Goal: Task Accomplishment & Management: Use online tool/utility

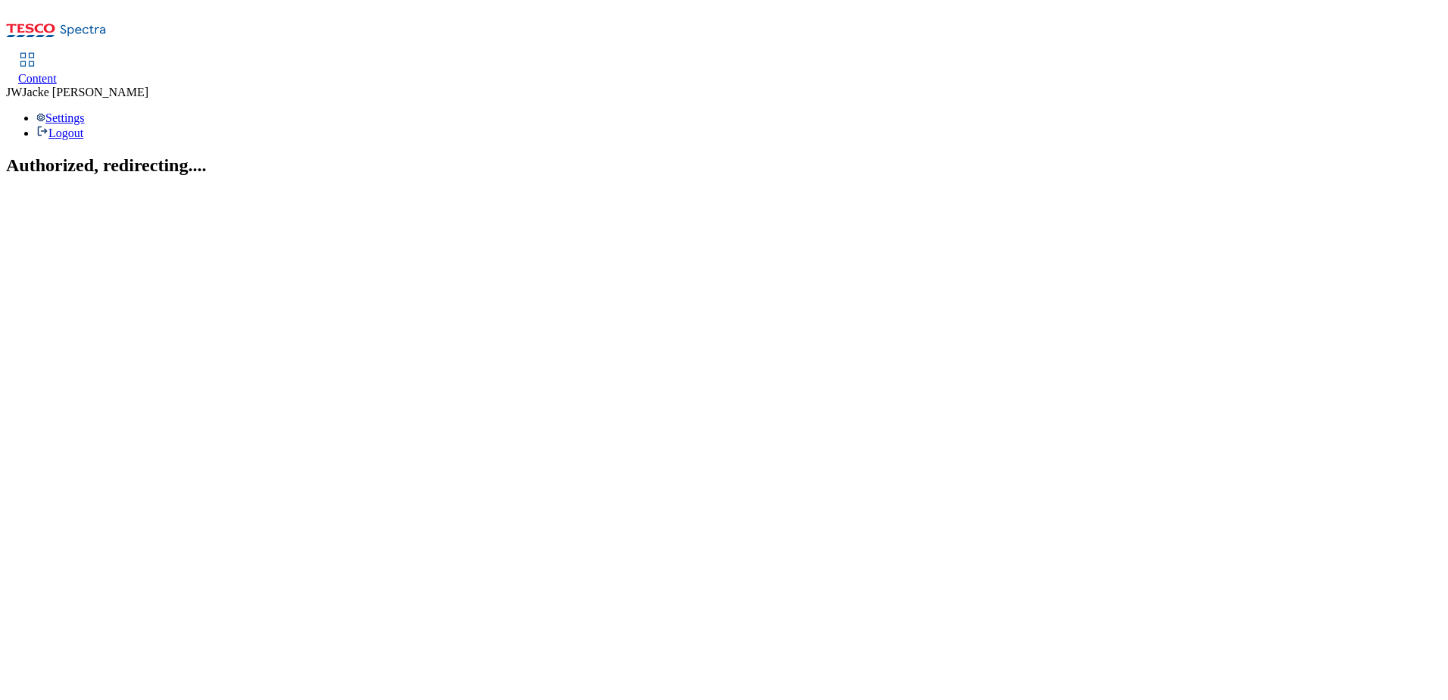
click at [57, 72] on span "Content" at bounding box center [37, 78] width 39 height 13
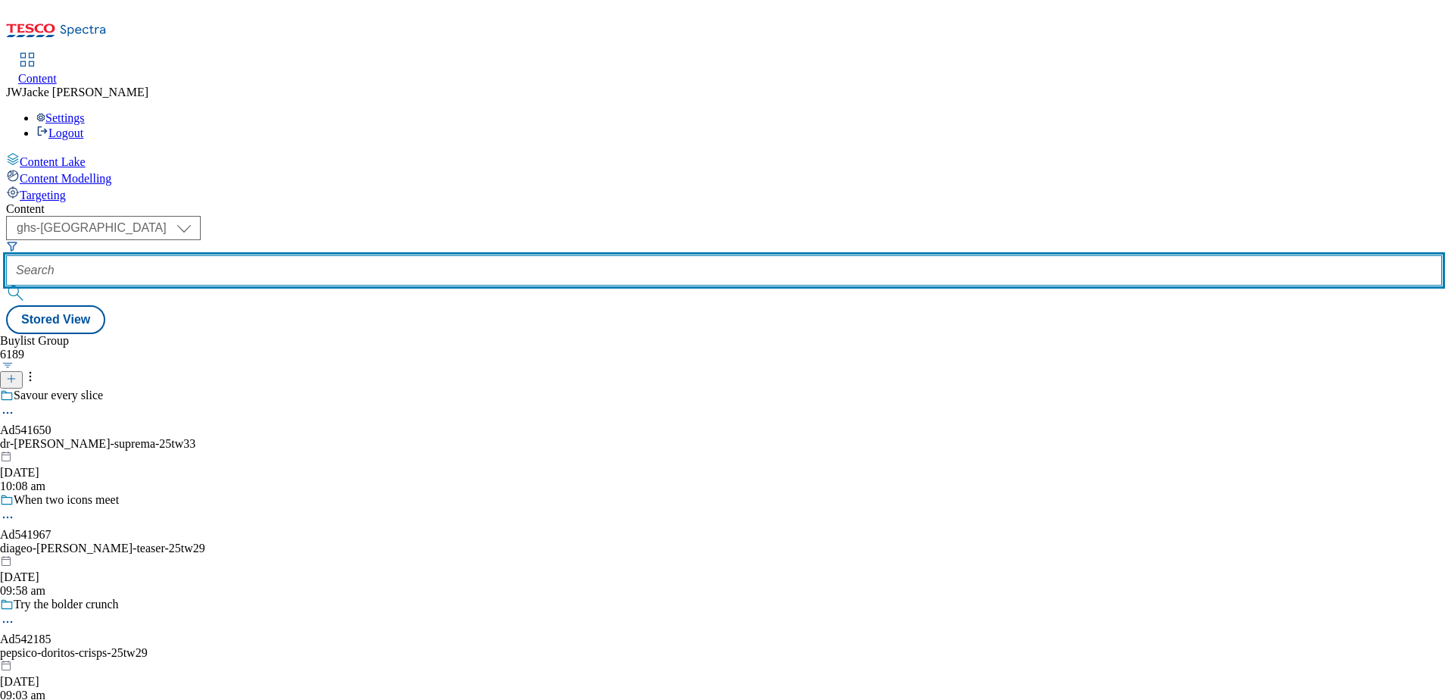
click at [377, 255] on input "text" at bounding box center [723, 270] width 1435 height 30
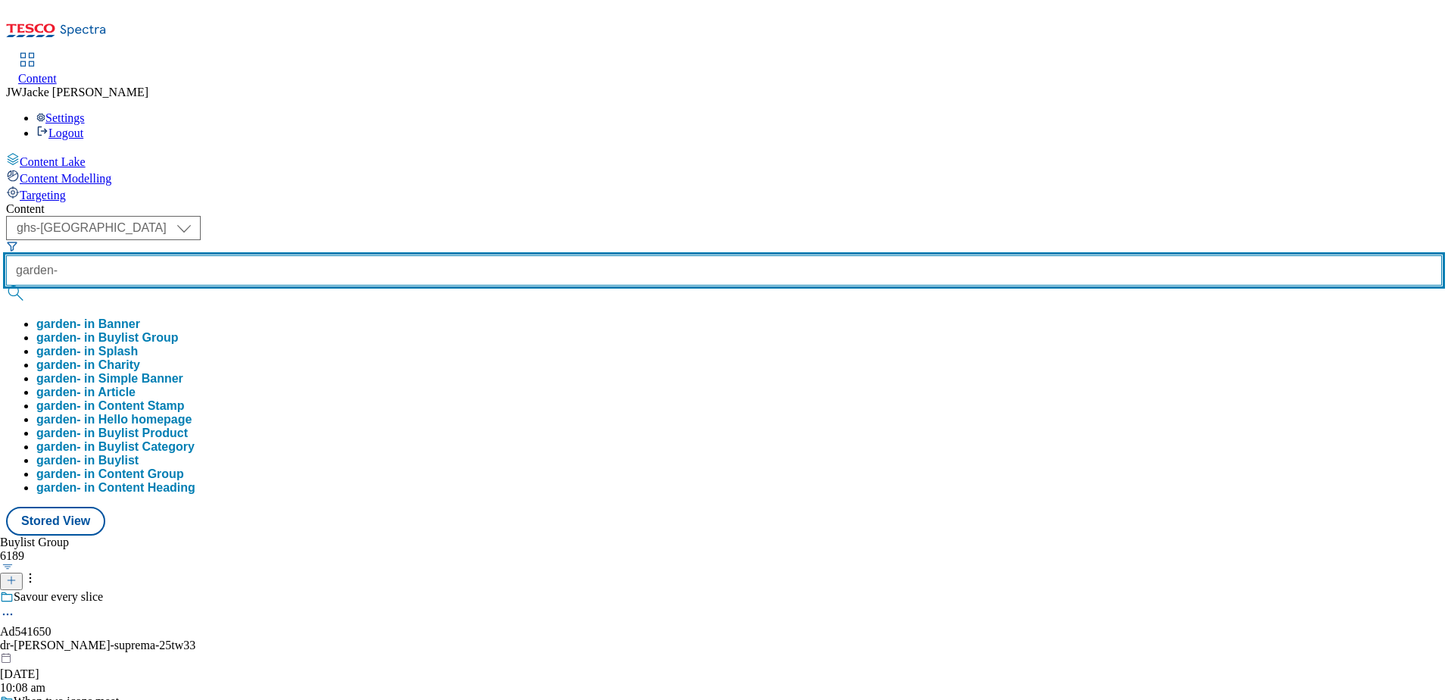
paste input "outdoor-cooking-and-heating"
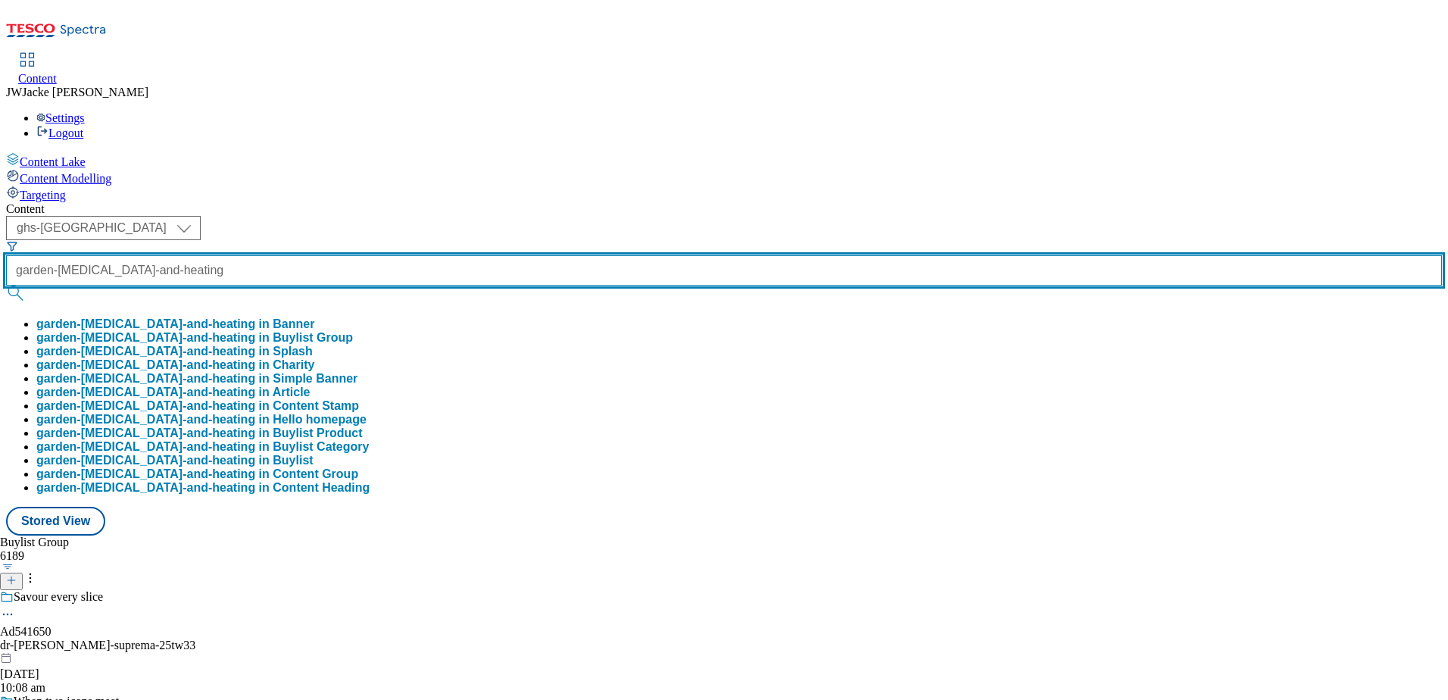
type input "garden-outdoor-cooking-and-heating"
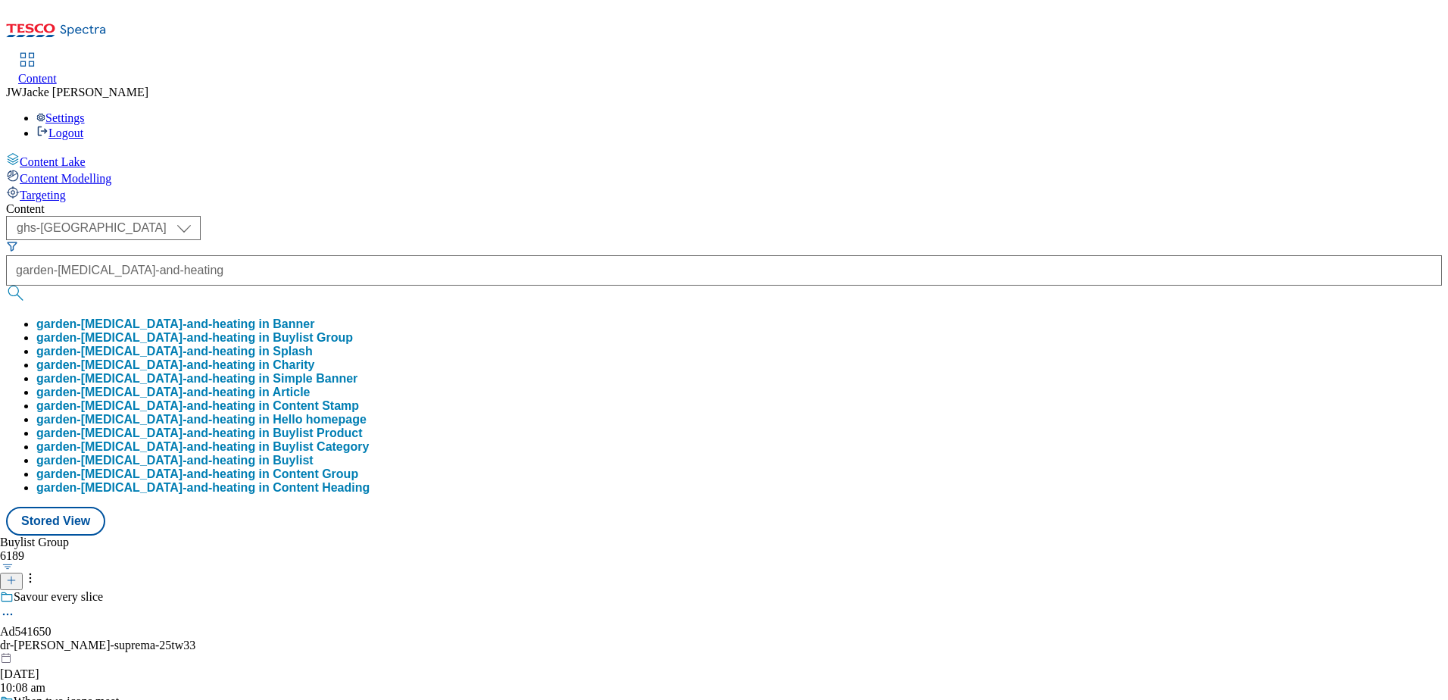
click at [353, 331] on button "garden-outdoor-cooking-and-heating in Buylist Group" at bounding box center [194, 338] width 316 height 14
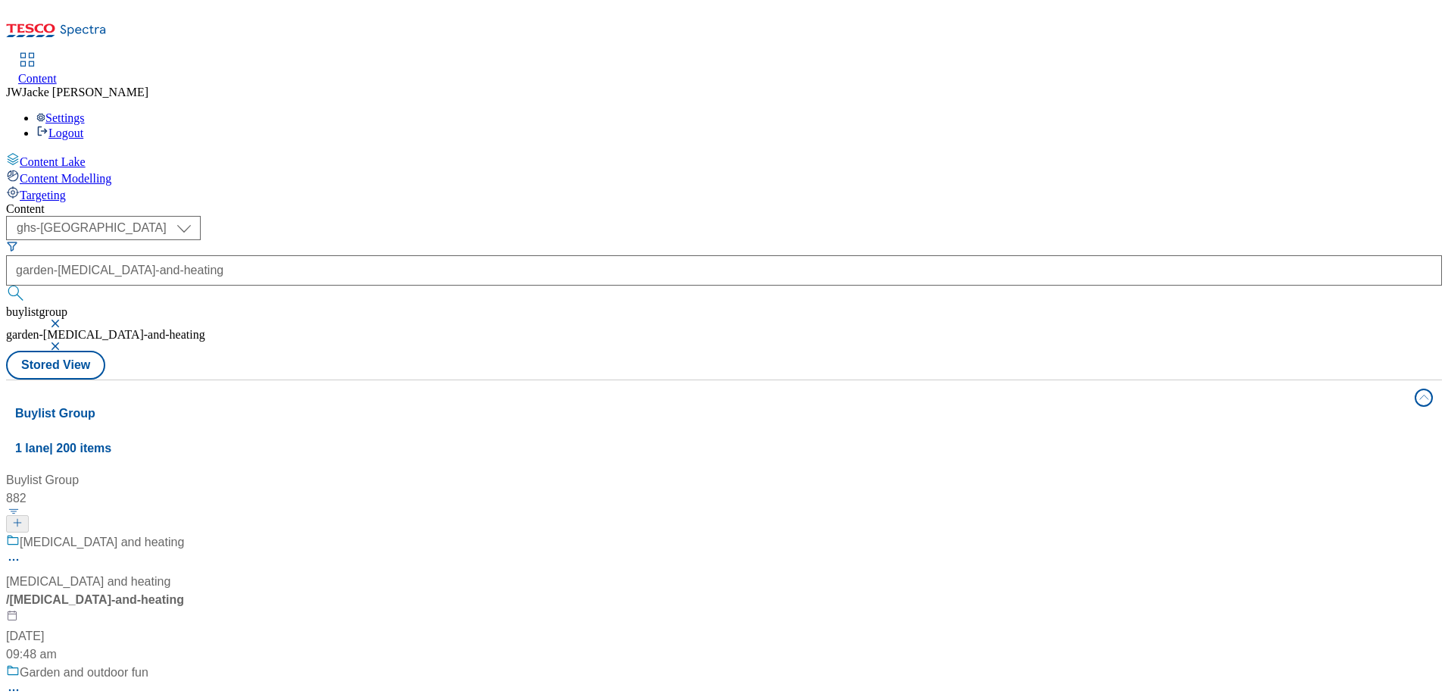
click at [247, 533] on div "Outdoor cooking and heating" at bounding box center [126, 552] width 241 height 39
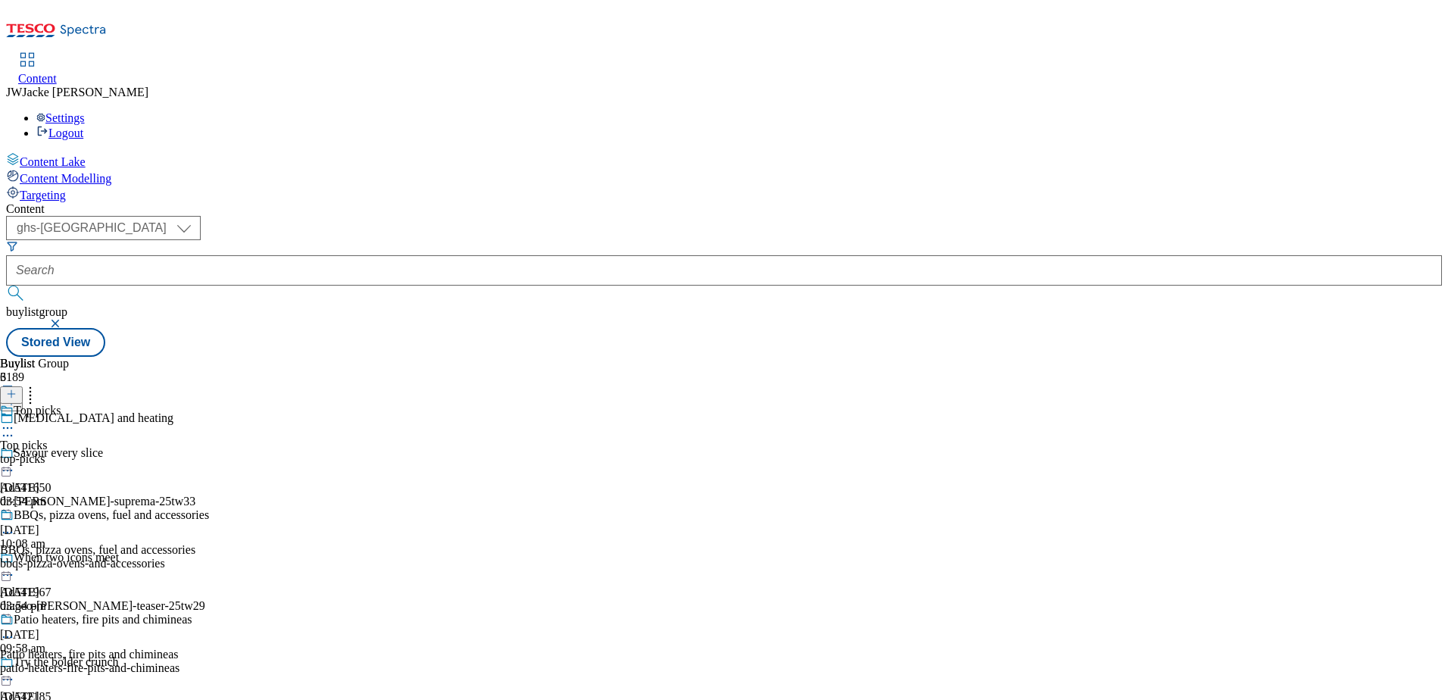
scroll to position [20, 0]
click at [209, 661] on div "patio-heaters-fire-pits-and-chimineas" at bounding box center [104, 668] width 209 height 14
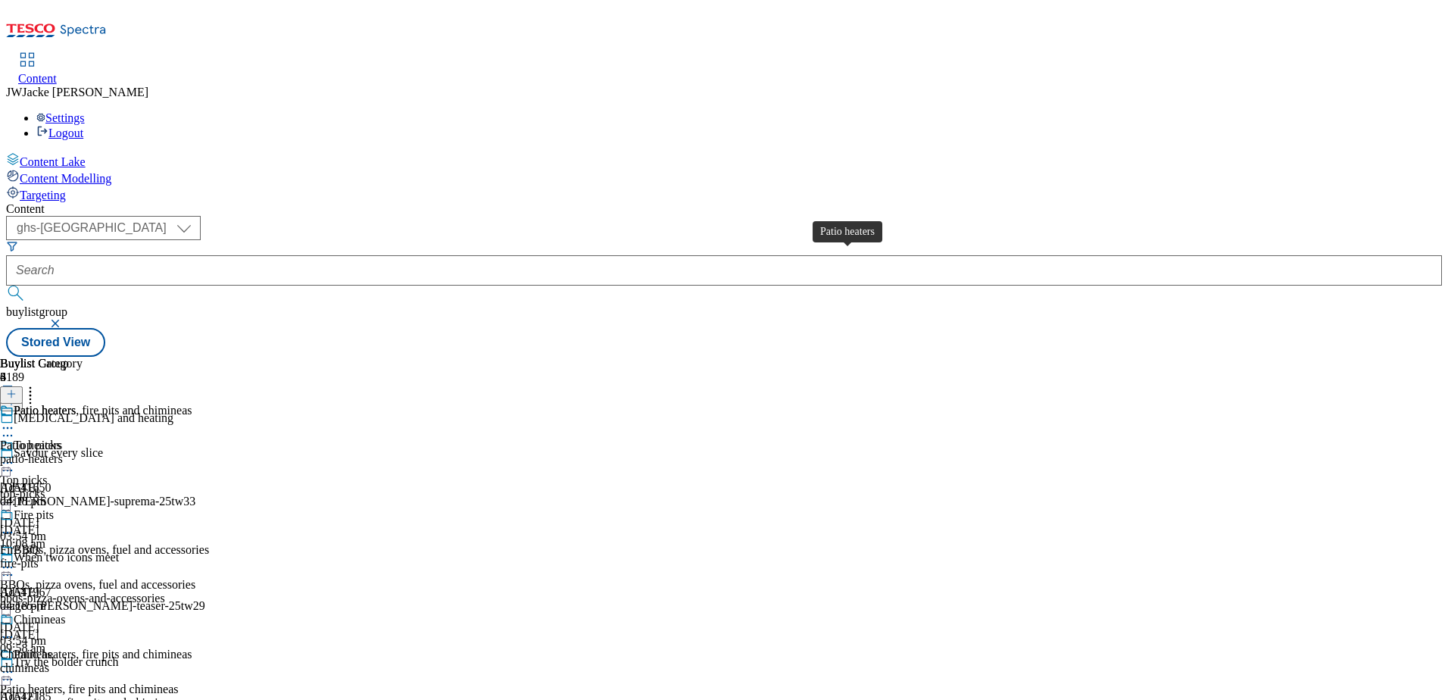
click at [62, 438] on span "Patio heaters" at bounding box center [31, 445] width 62 height 14
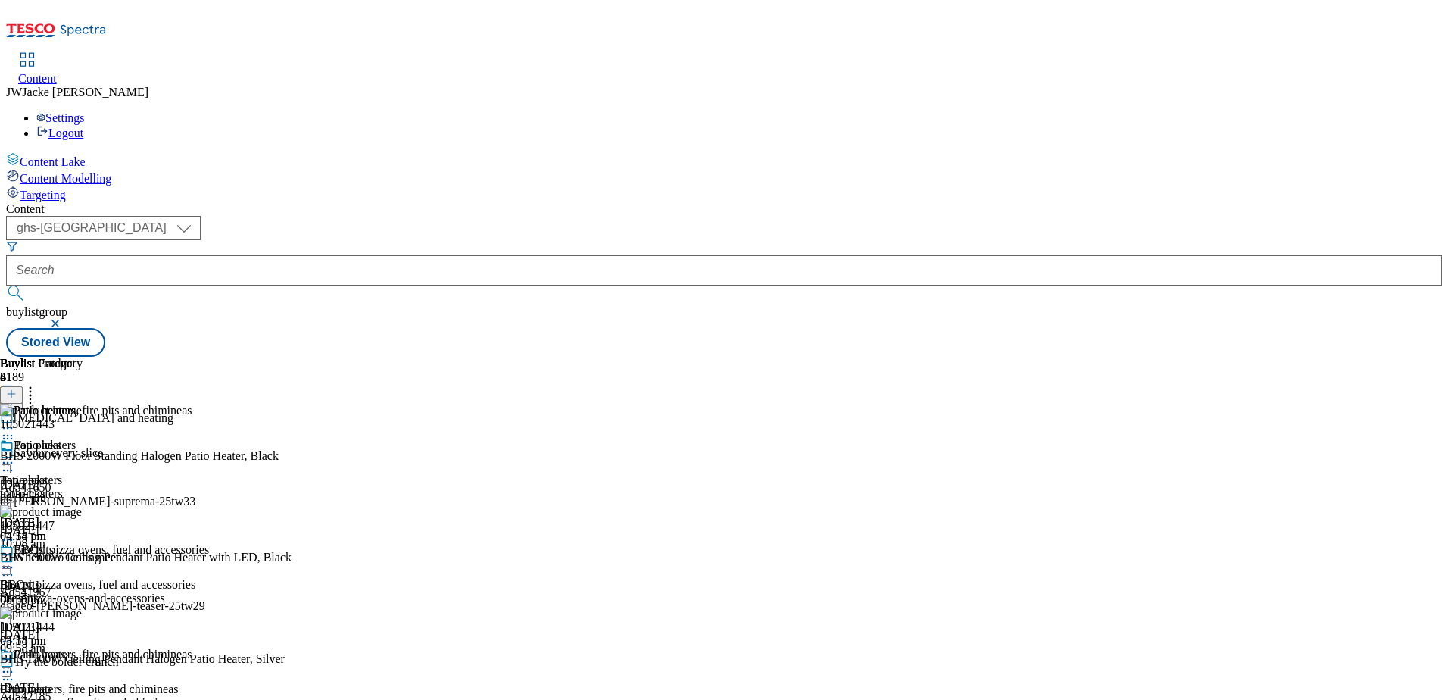
click at [15, 455] on icon at bounding box center [7, 462] width 15 height 15
click at [95, 628] on span "Un-publish" at bounding box center [71, 633] width 48 height 11
click at [15, 394] on line at bounding box center [12, 394] width 8 height 0
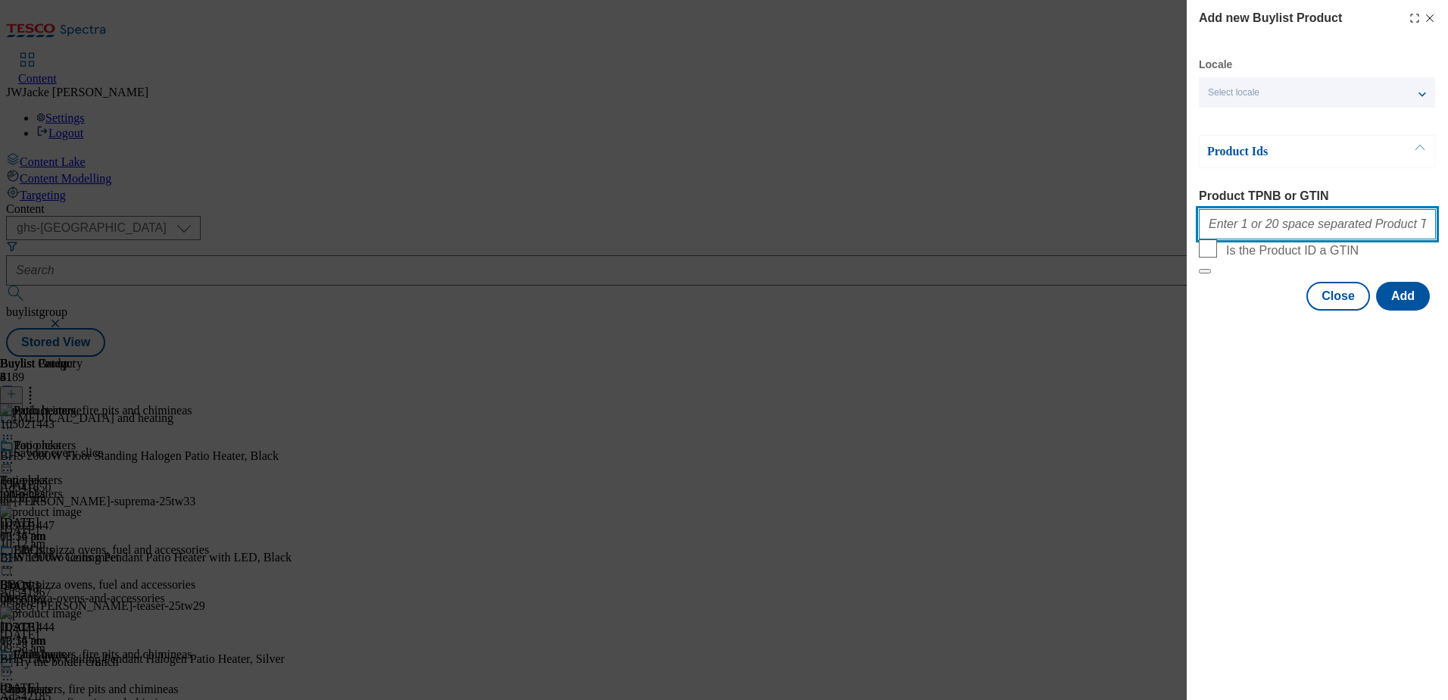
click at [1280, 236] on input "Product TPNB or GTIN" at bounding box center [1316, 224] width 237 height 30
paste input "105024594 105424749 105031470"
type input "105024594 105424749 105031470"
click at [1400, 310] on button "Add" at bounding box center [1403, 296] width 54 height 29
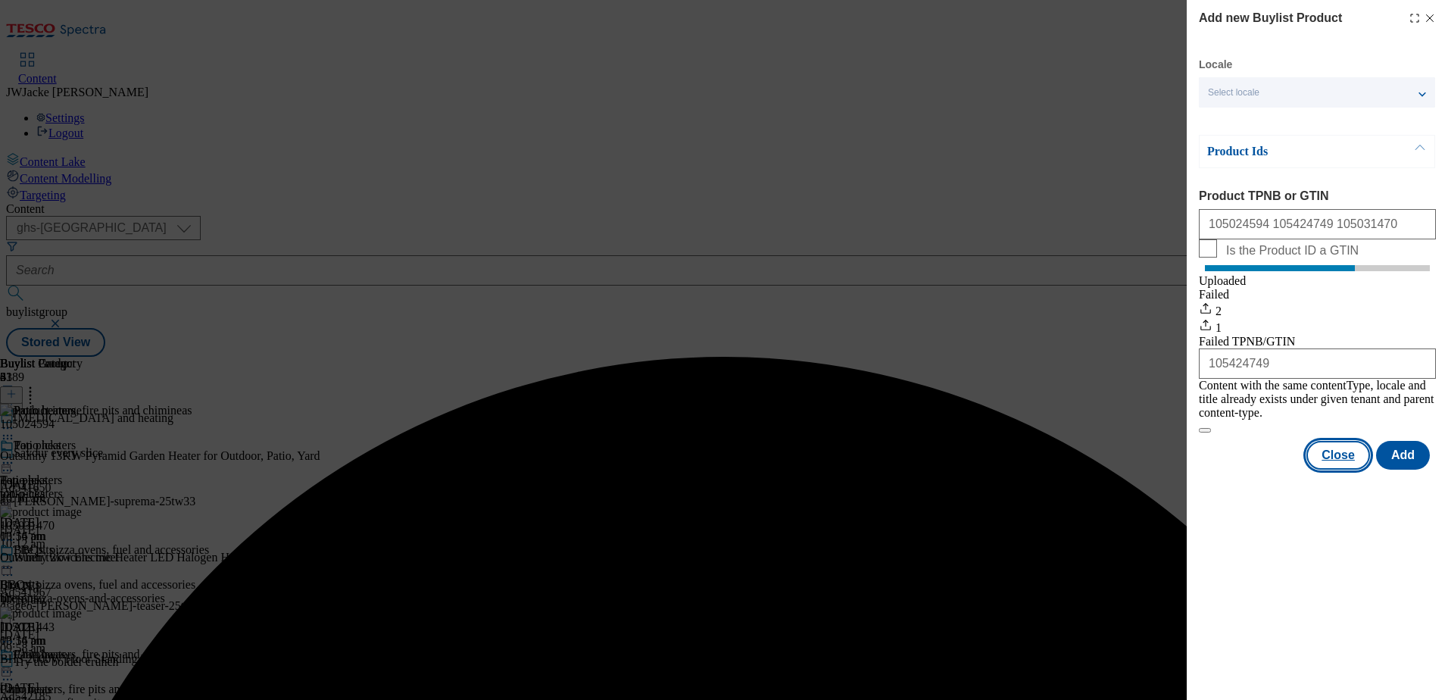
click at [1348, 459] on button "Close" at bounding box center [1338, 455] width 64 height 29
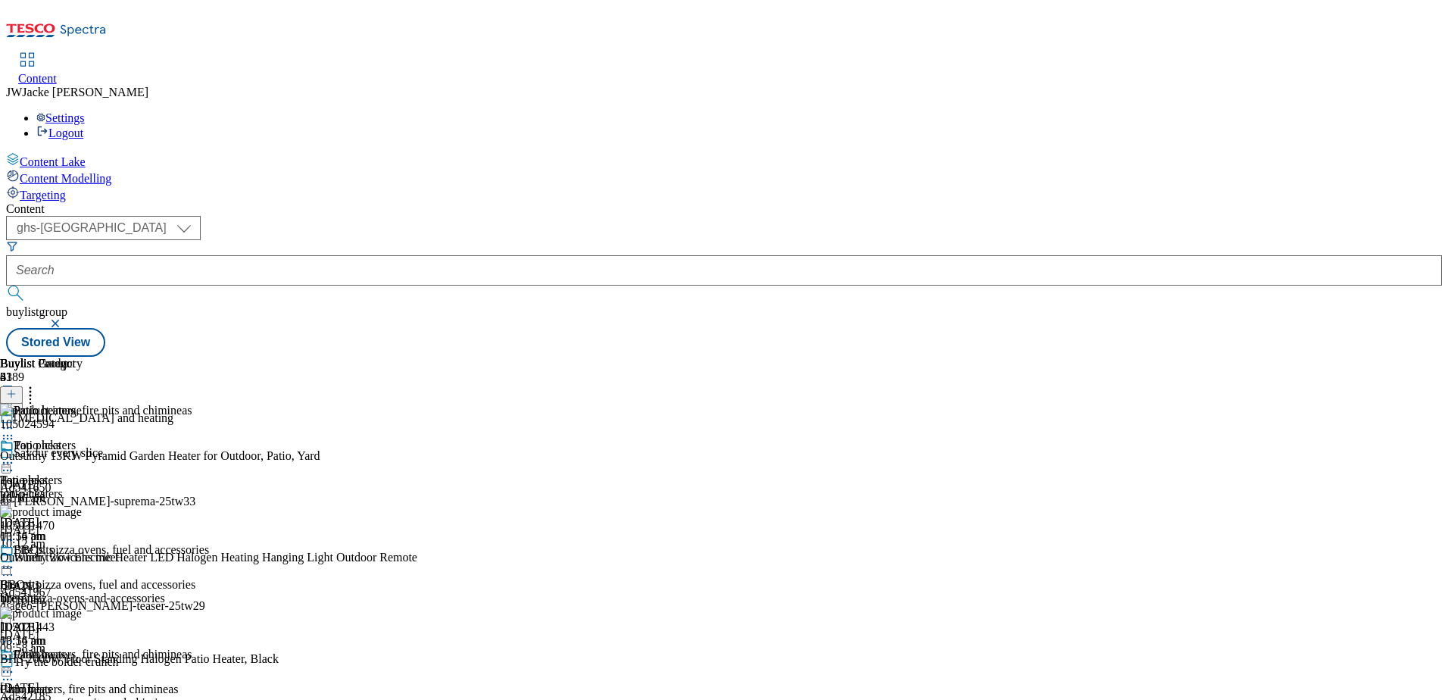
click at [15, 455] on icon at bounding box center [7, 462] width 15 height 15
click at [80, 611] on span "Publish" at bounding box center [63, 616] width 33 height 11
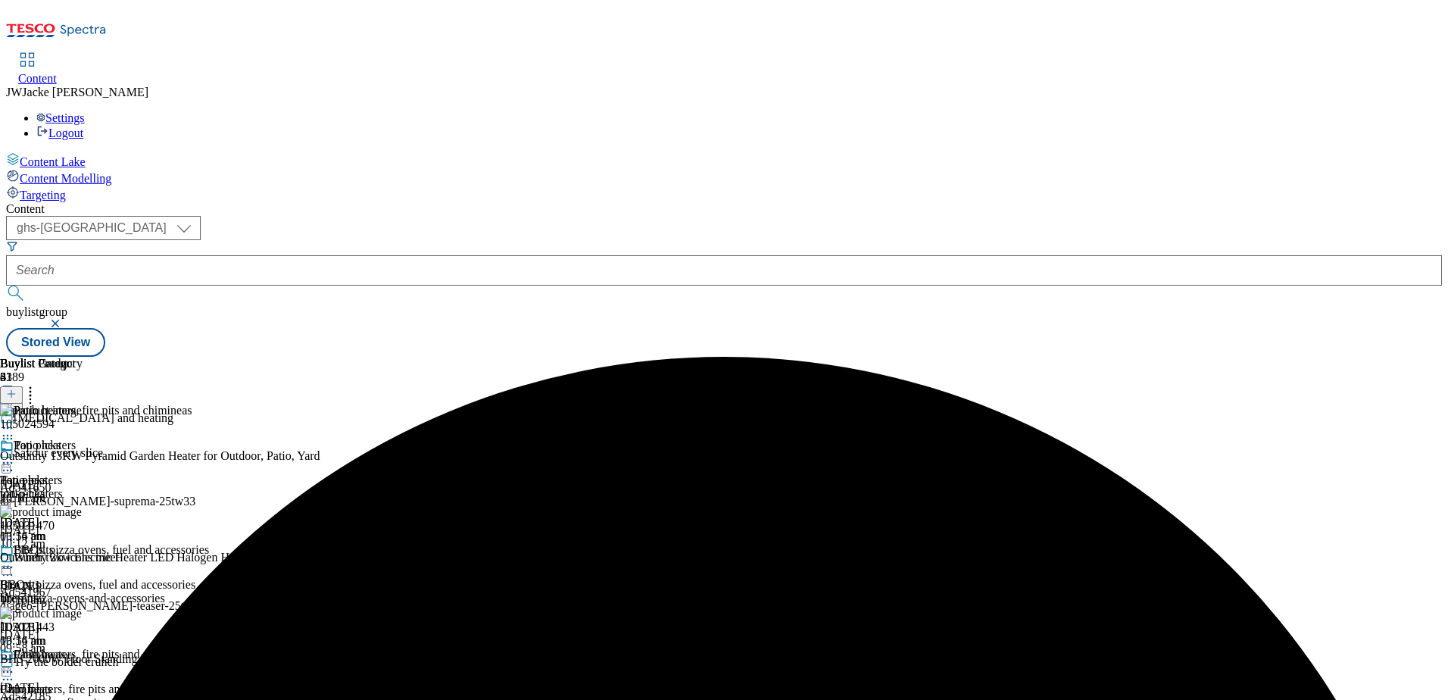
scroll to position [147, 0]
click at [15, 664] on icon at bounding box center [7, 671] width 15 height 15
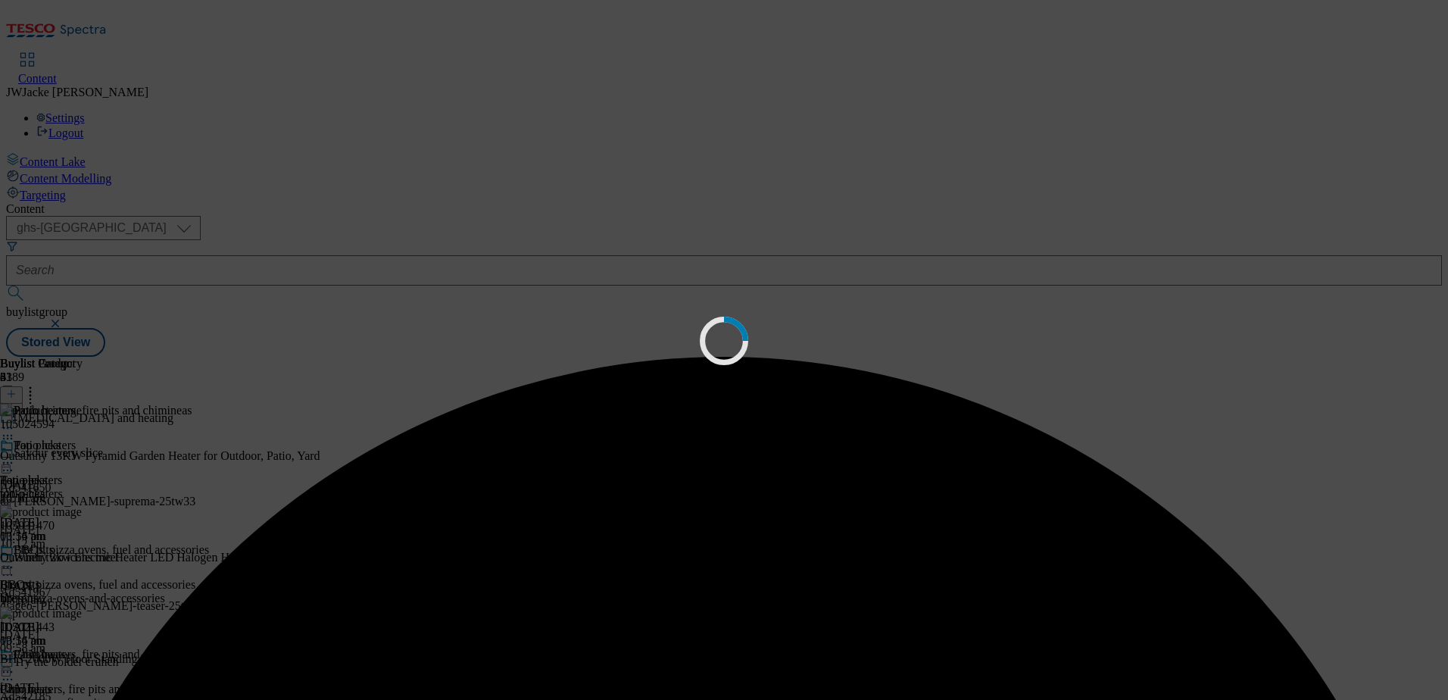
scroll to position [0, 0]
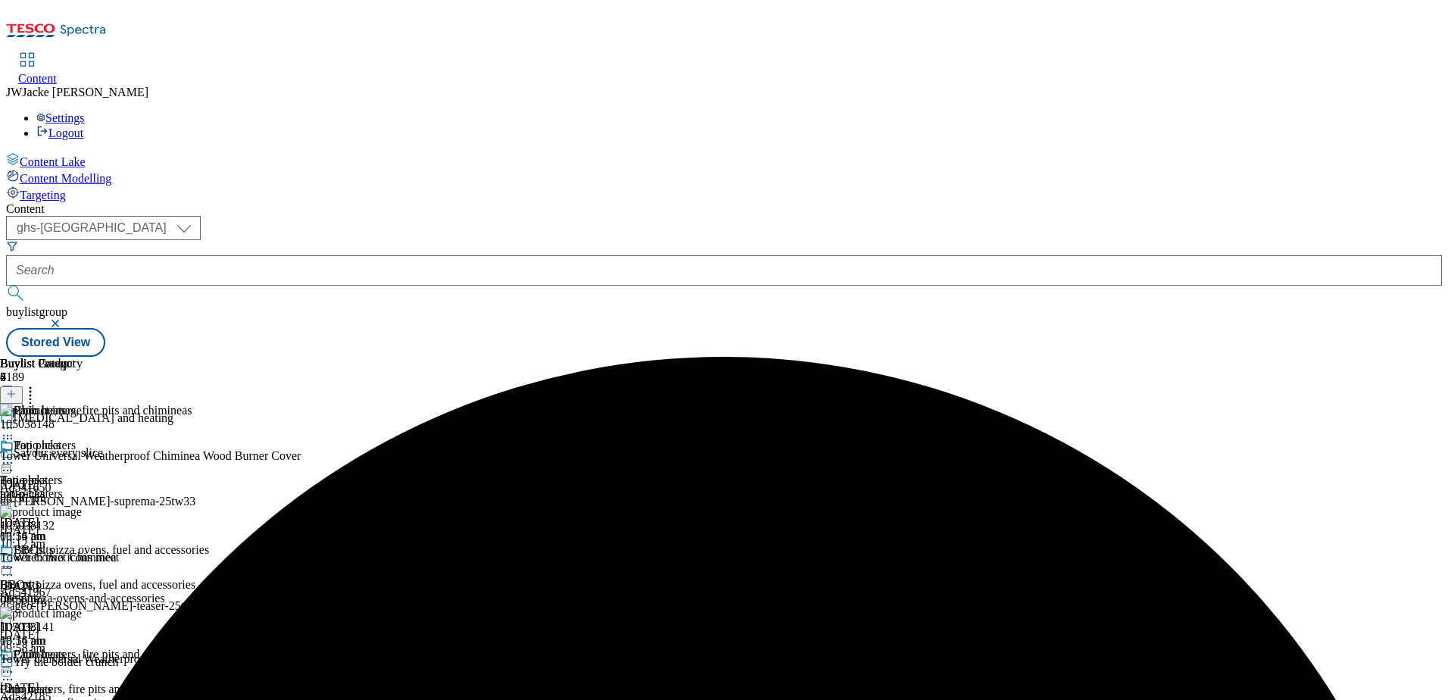
scroll to position [147, 0]
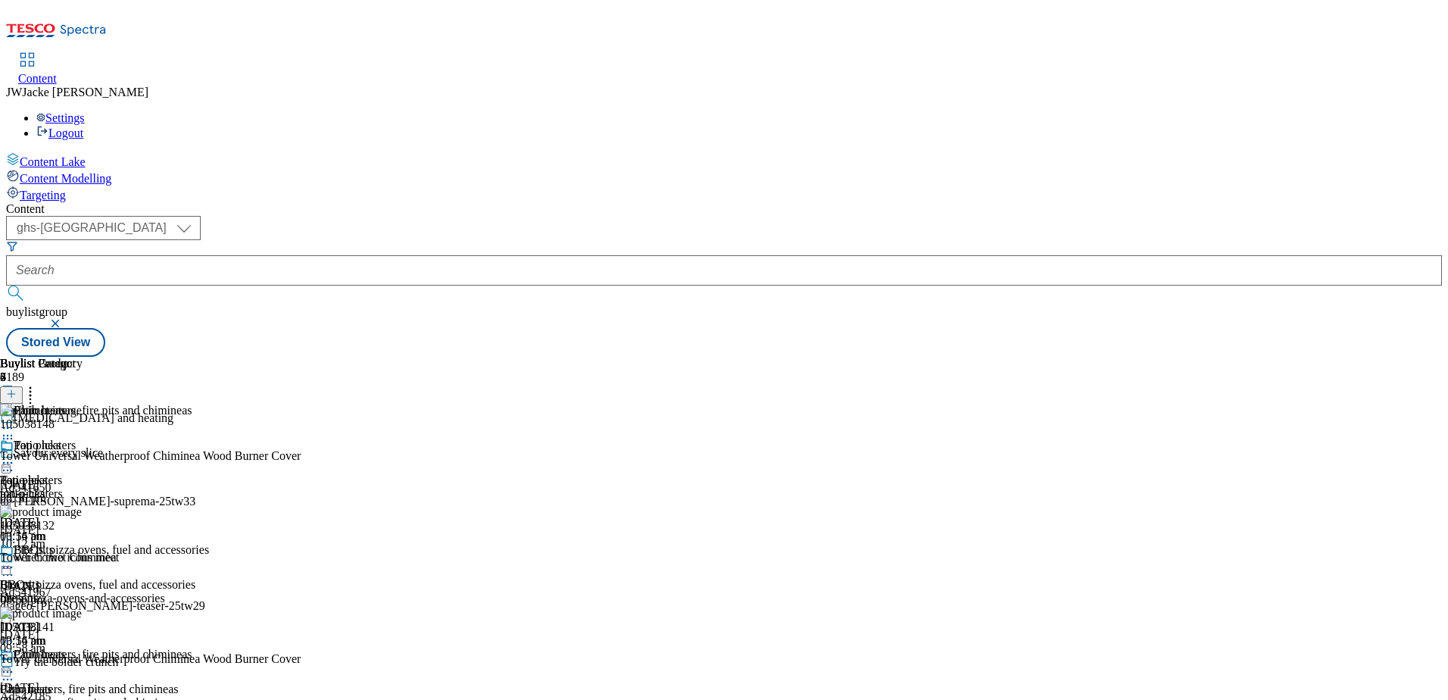
click at [17, 388] on icon at bounding box center [11, 393] width 11 height 11
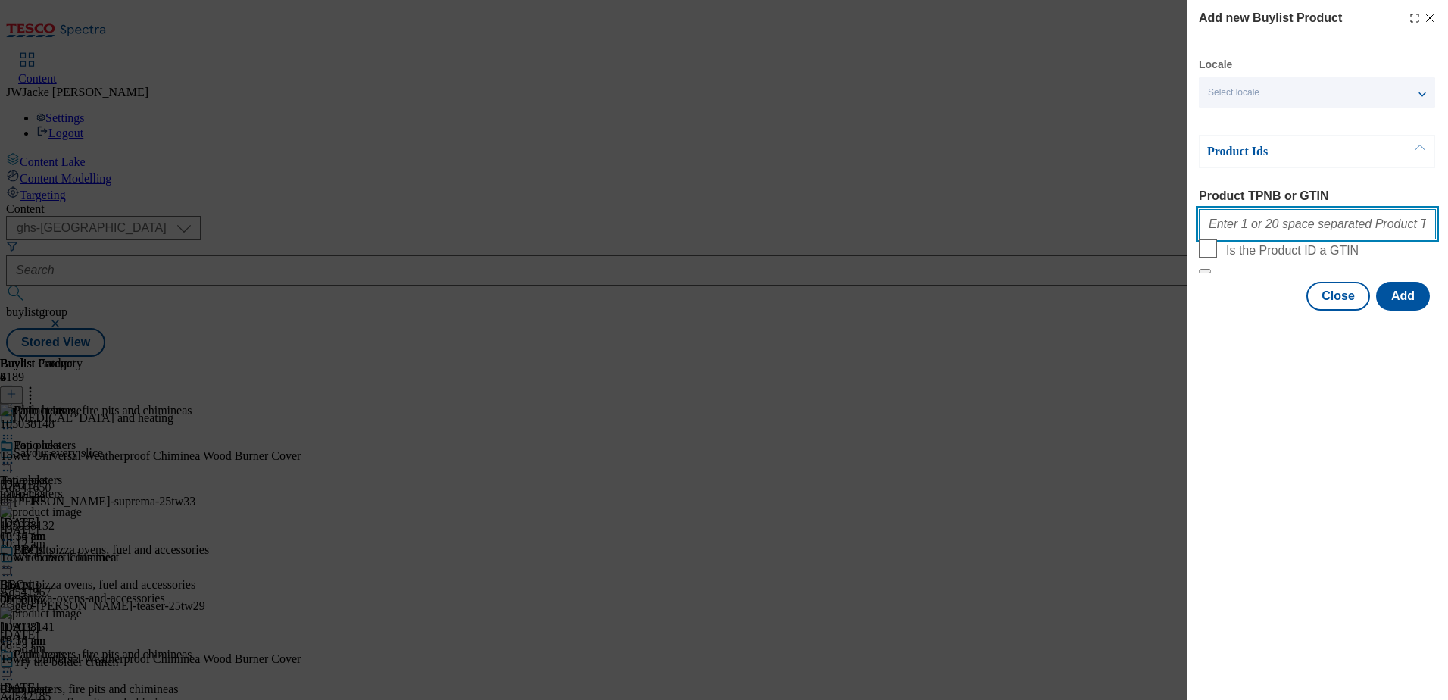
click at [1310, 228] on input "Product TPNB or GTIN" at bounding box center [1316, 224] width 237 height 30
paste input "105372952 105636214 105032846 105373213 105019653"
type input "105372952 105636214 105032846 105373213 105019653"
click at [1406, 310] on button "Add" at bounding box center [1403, 296] width 54 height 29
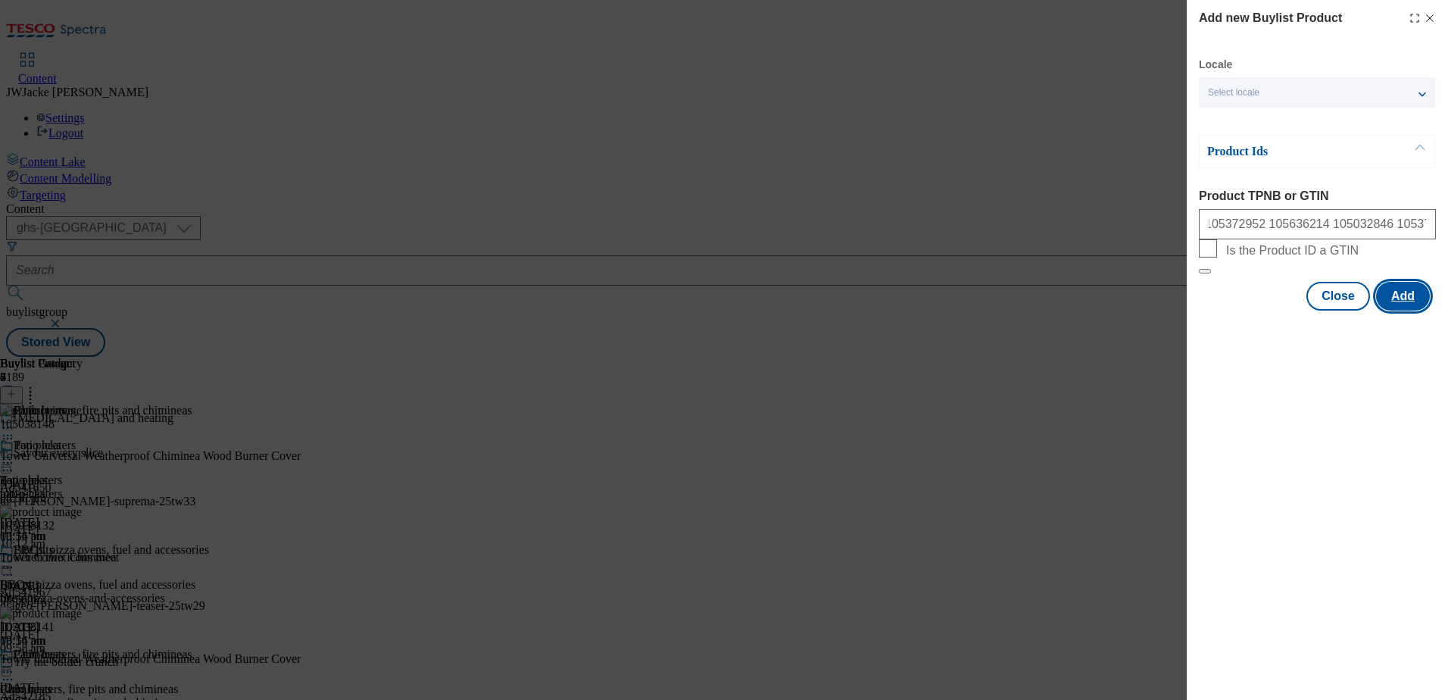
scroll to position [0, 0]
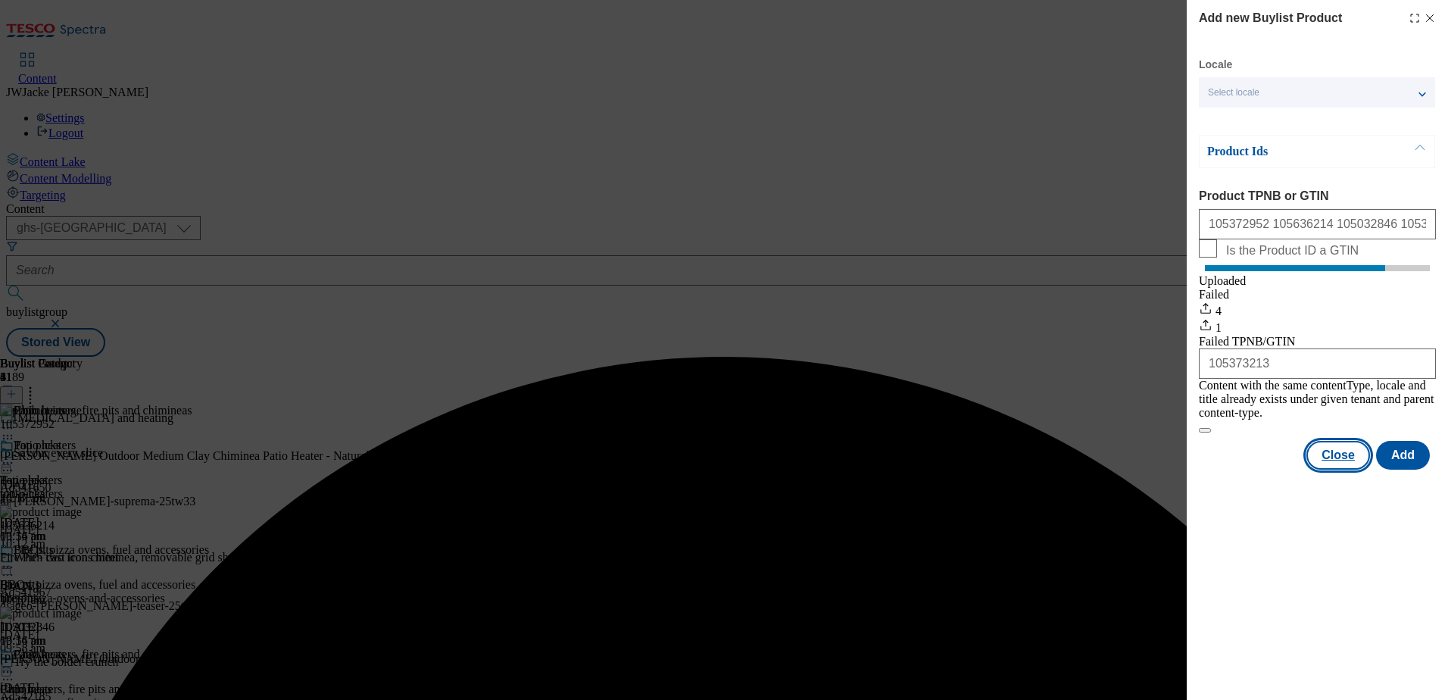
click at [1340, 456] on button "Close" at bounding box center [1338, 455] width 64 height 29
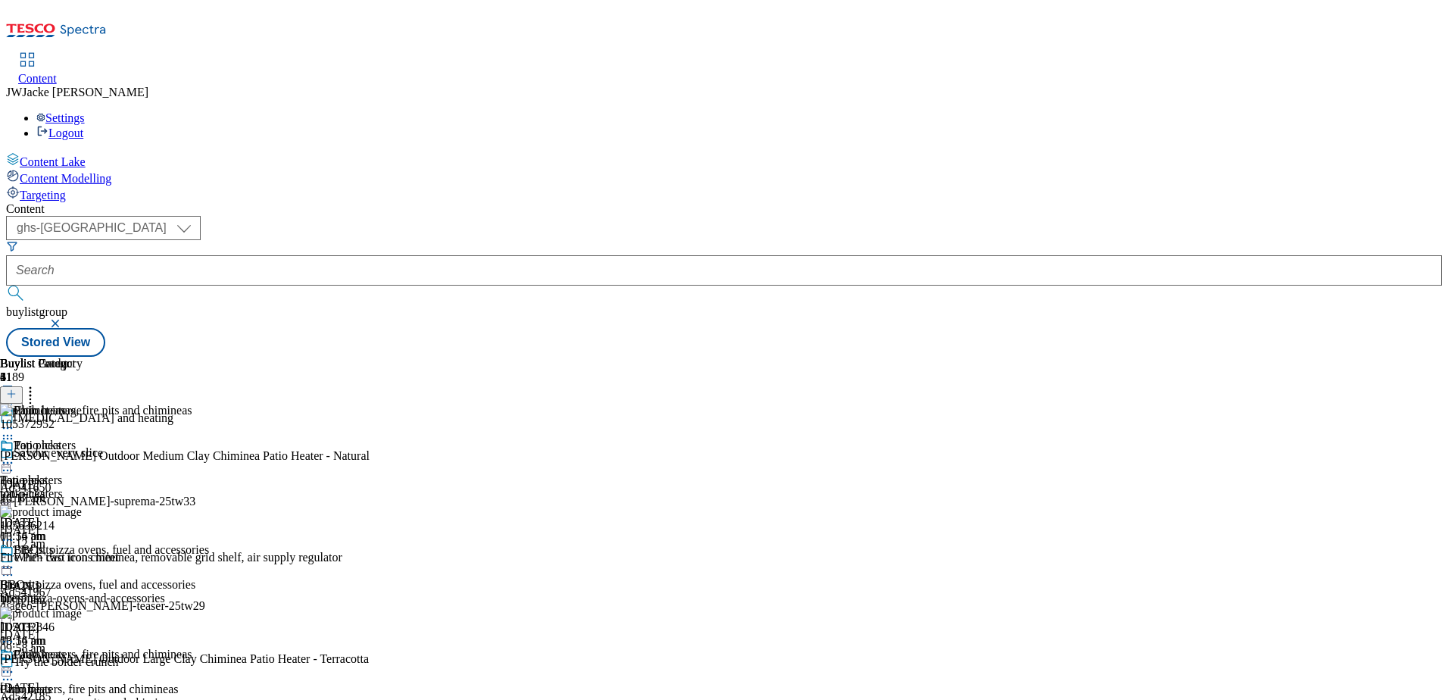
click at [15, 664] on icon at bounding box center [7, 671] width 15 height 15
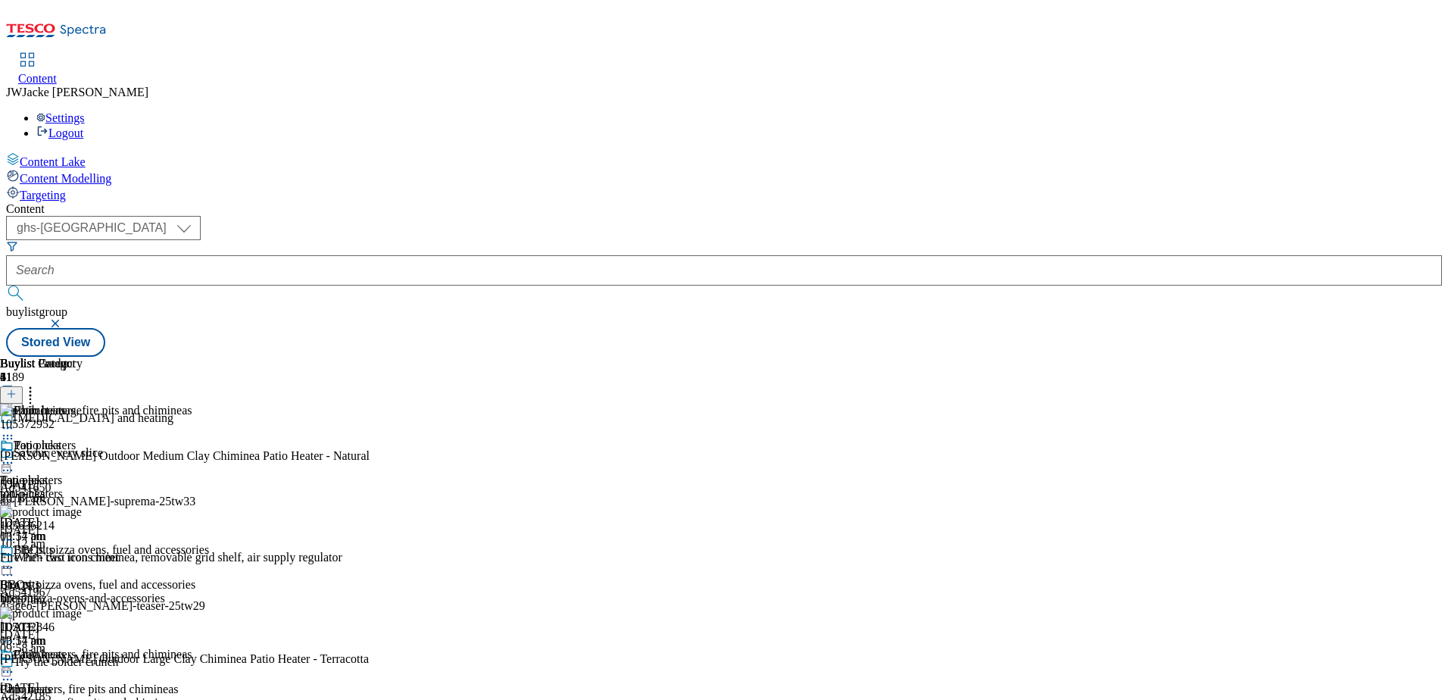
scroll to position [304, 0]
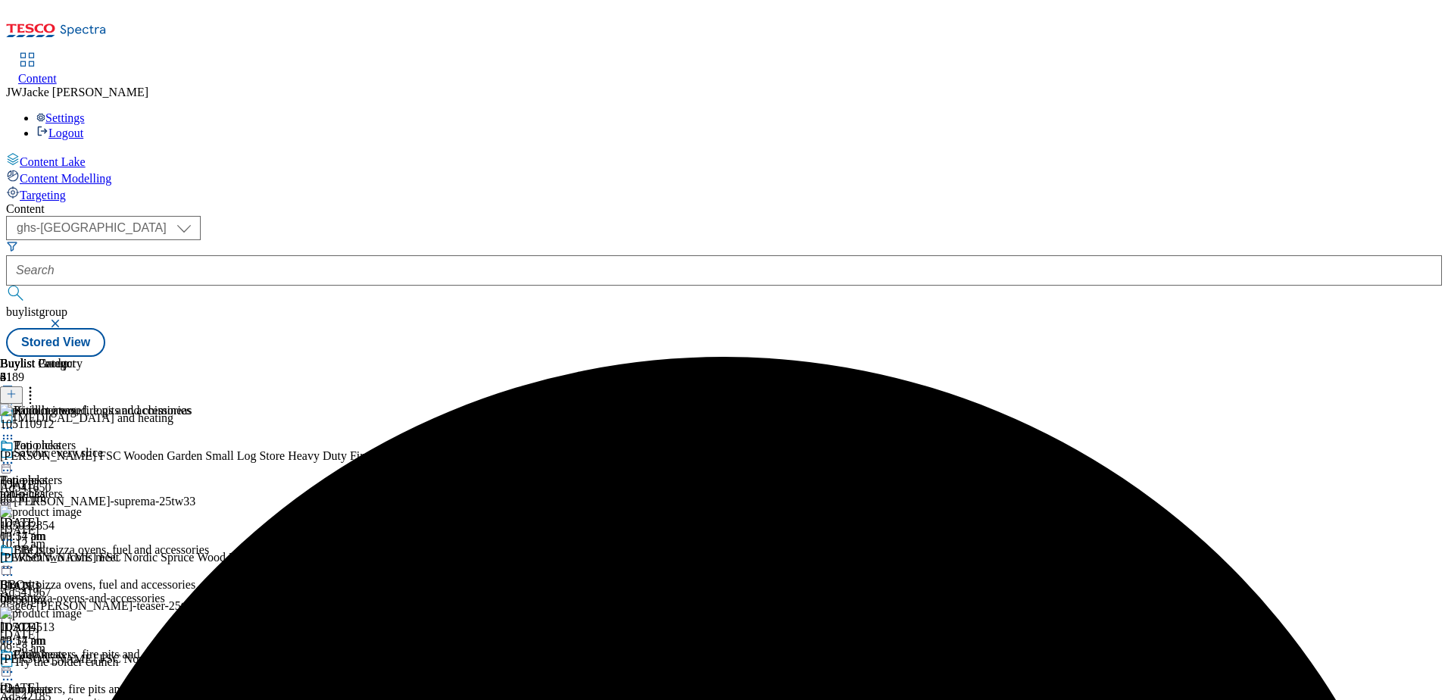
click at [17, 388] on icon at bounding box center [11, 393] width 11 height 11
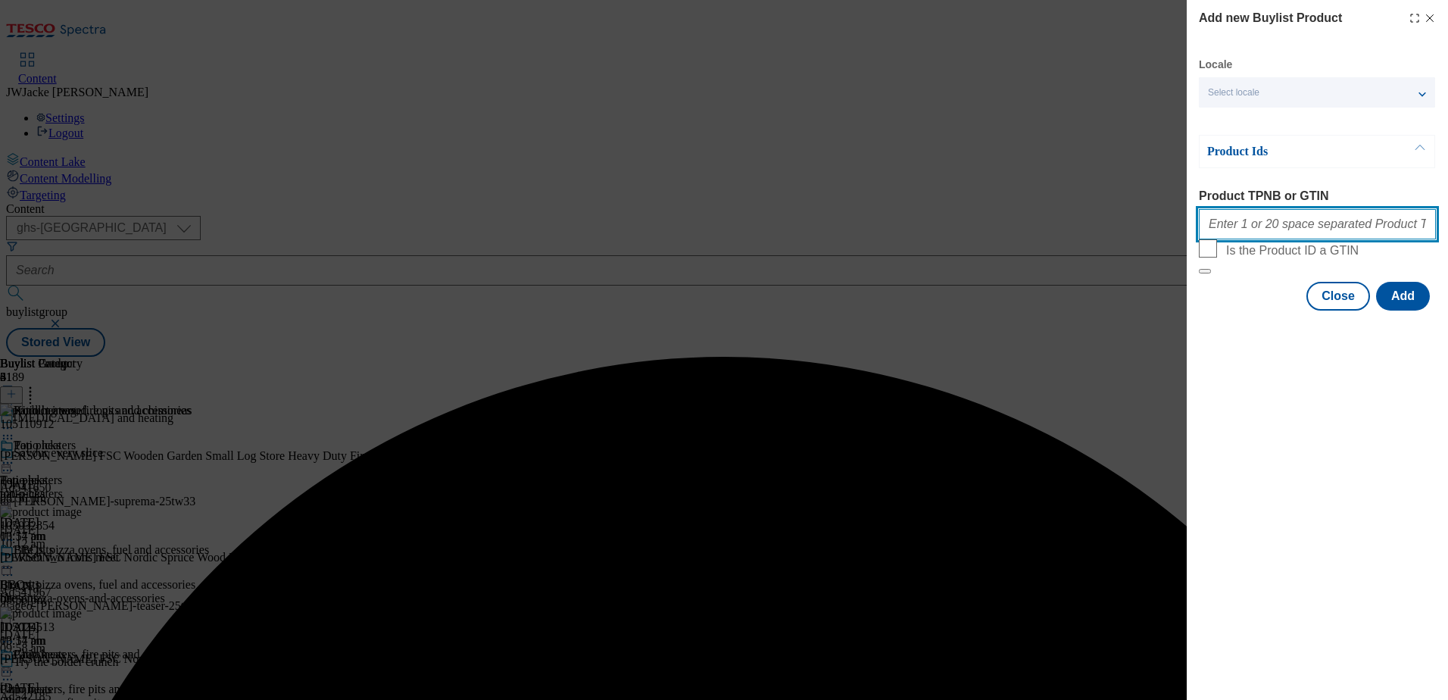
click at [1280, 234] on input "Product TPNB or GTIN" at bounding box center [1316, 224] width 237 height 30
paste input "105435452 105366614 105366609 105366633 105366688 105366620 105479545 105366593"
type input "105435452 105366614 105366609 105366633 105366688 105366620 105479545 105366593"
click at [1416, 310] on button "Add" at bounding box center [1403, 296] width 54 height 29
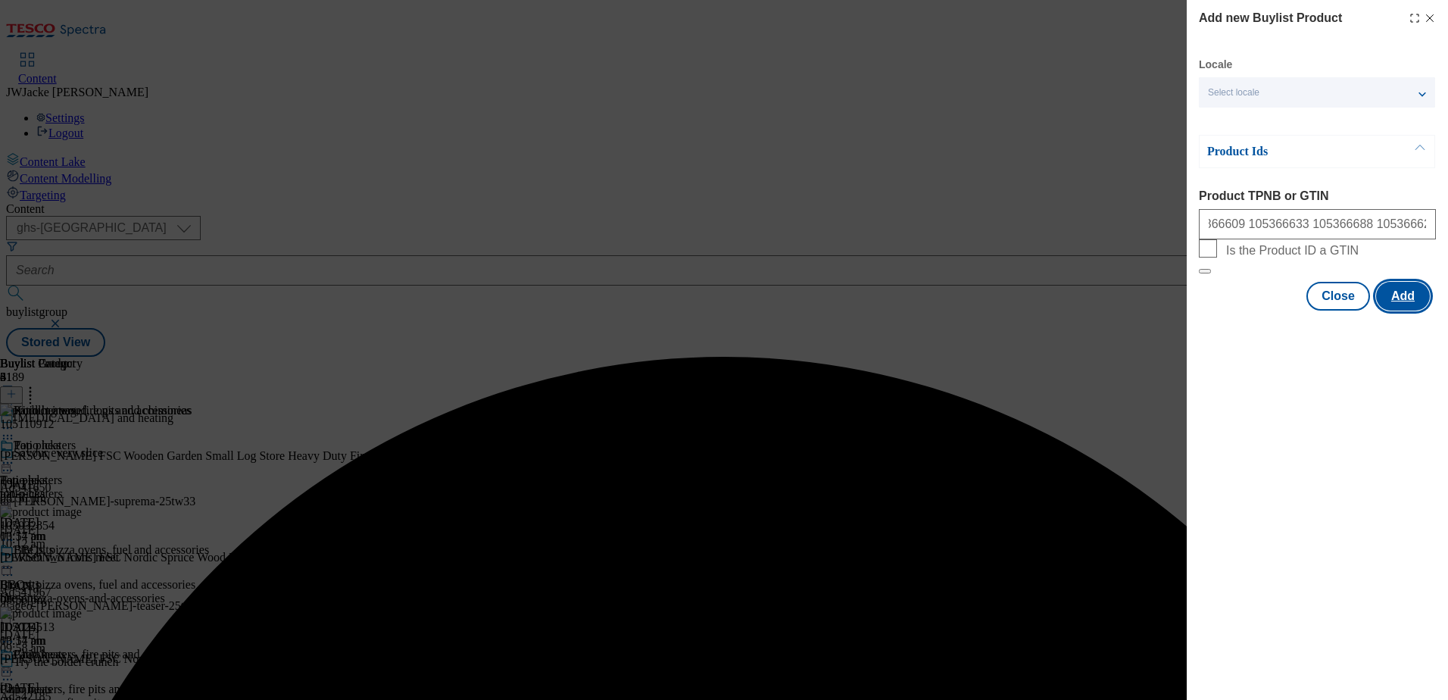
scroll to position [0, 0]
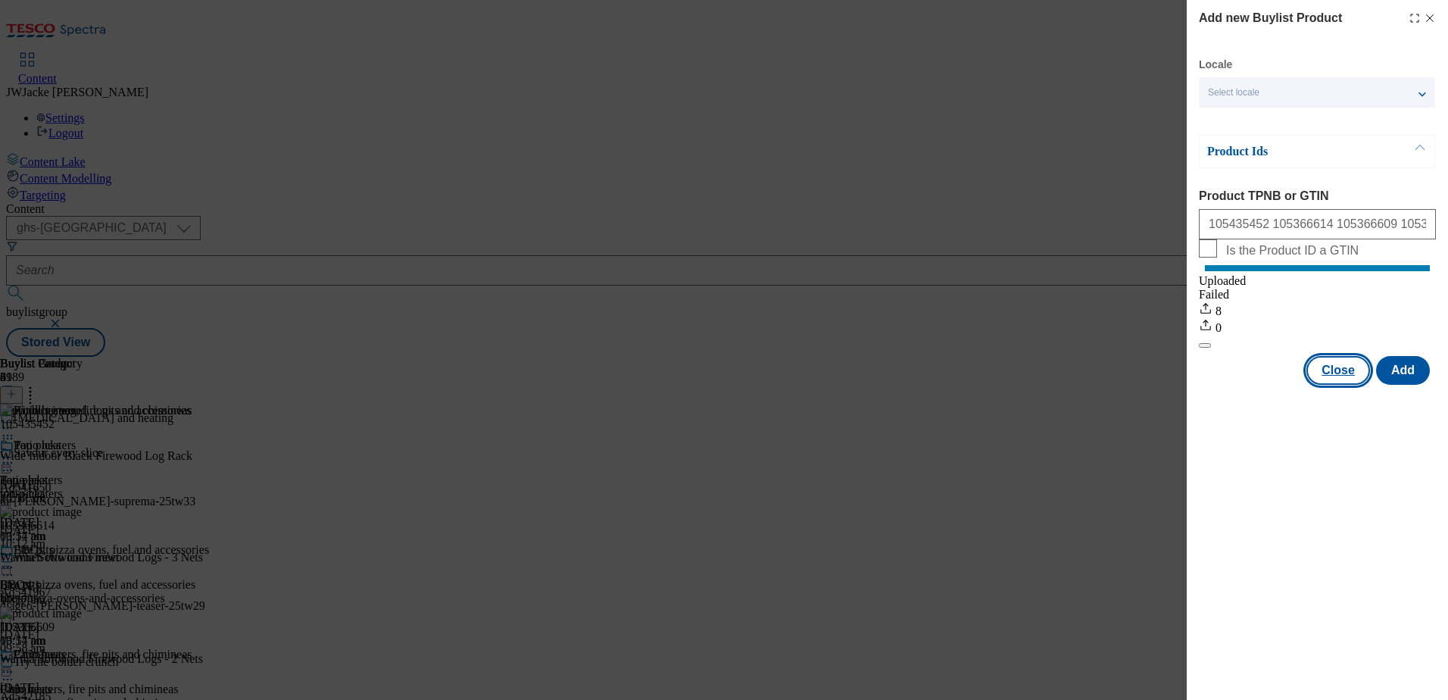
click at [1347, 385] on button "Close" at bounding box center [1338, 370] width 64 height 29
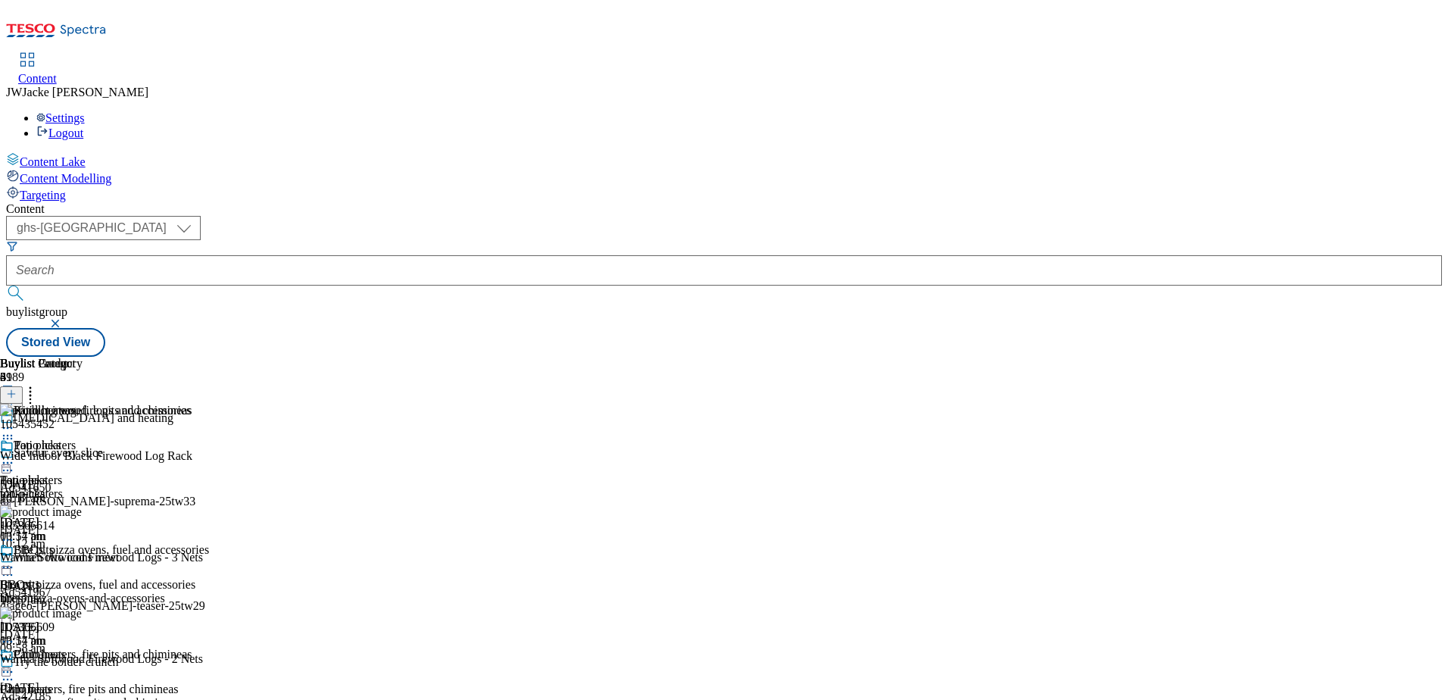
click at [9, 427] on circle at bounding box center [8, 428] width 2 height 2
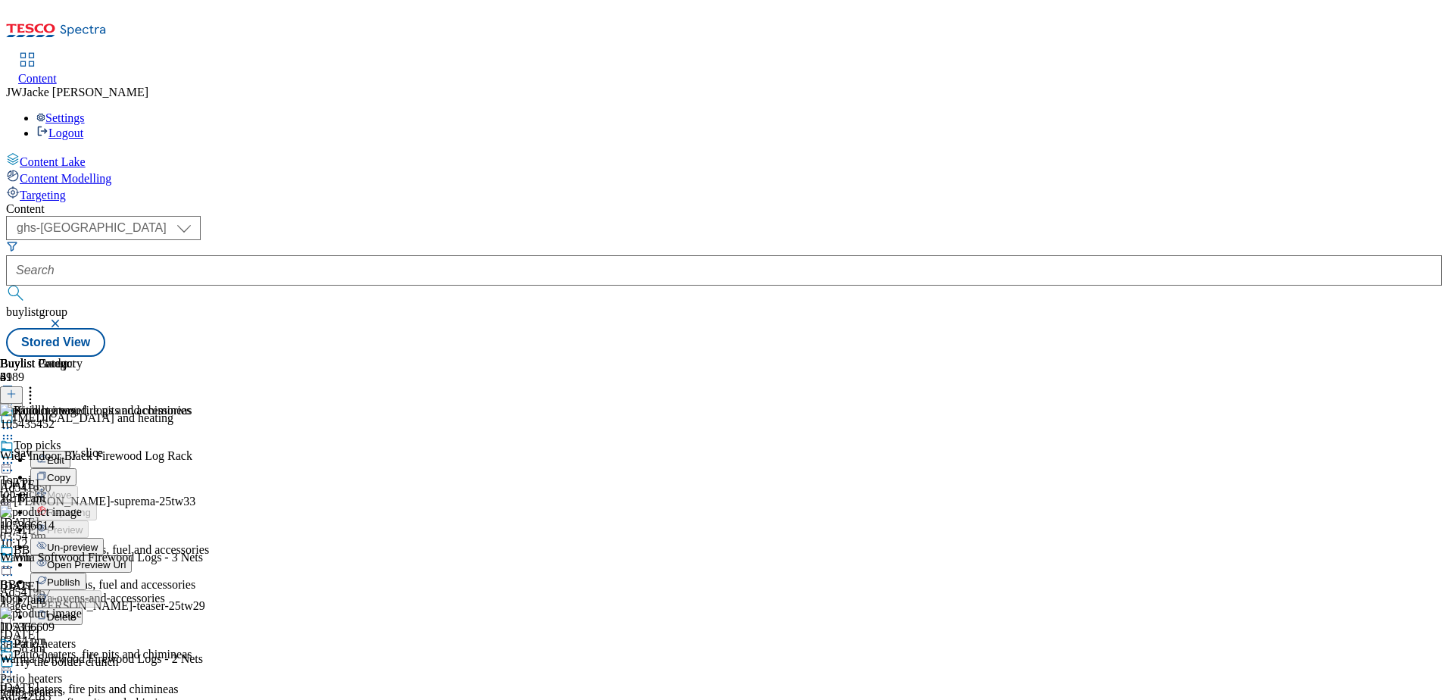
click at [80, 576] on span "Publish" at bounding box center [63, 581] width 33 height 11
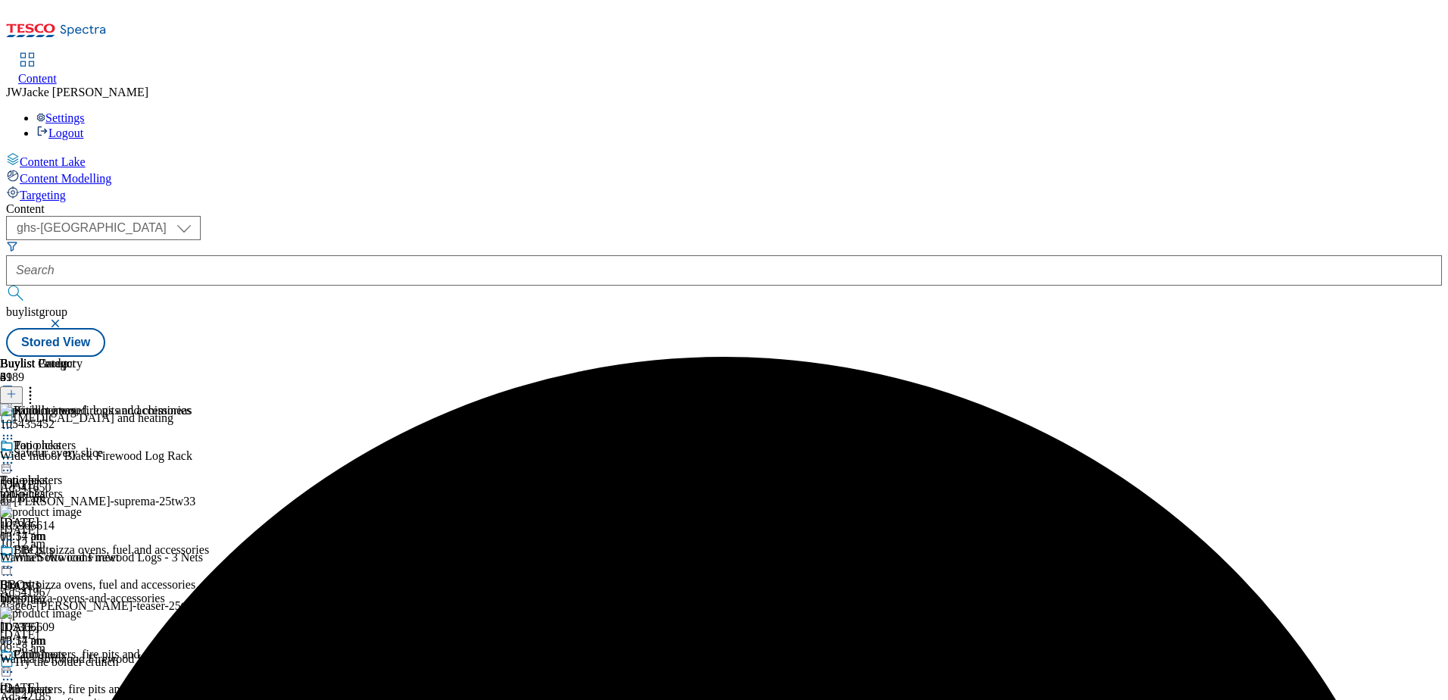
click at [15, 559] on icon at bounding box center [7, 566] width 15 height 15
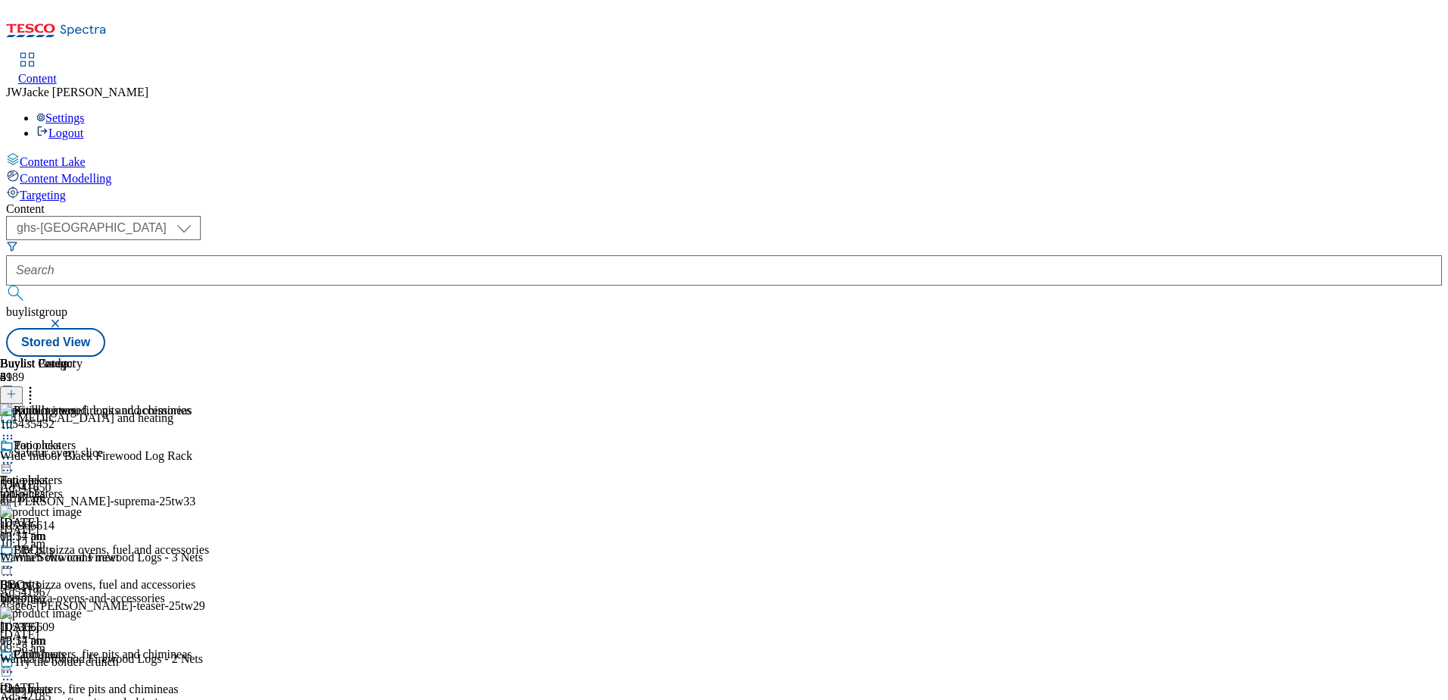
click at [15, 559] on icon at bounding box center [7, 566] width 15 height 15
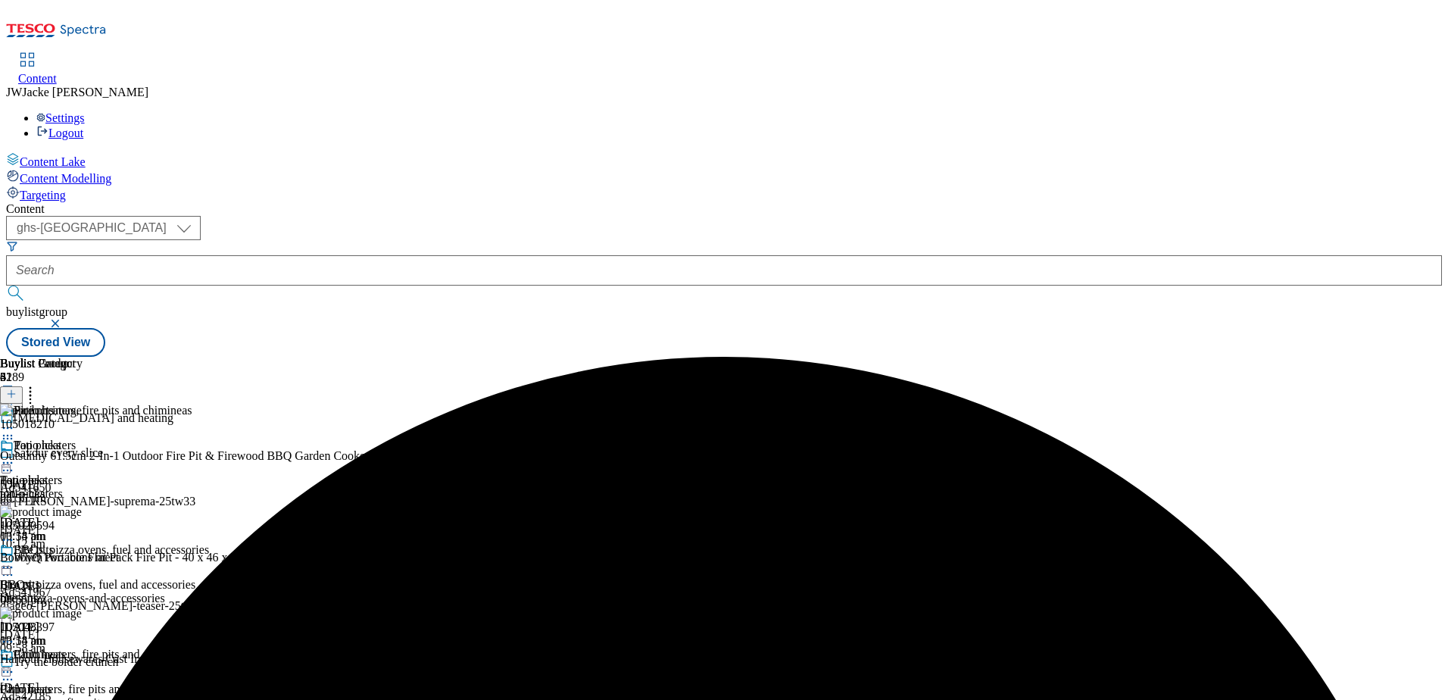
click at [17, 388] on icon at bounding box center [11, 393] width 11 height 11
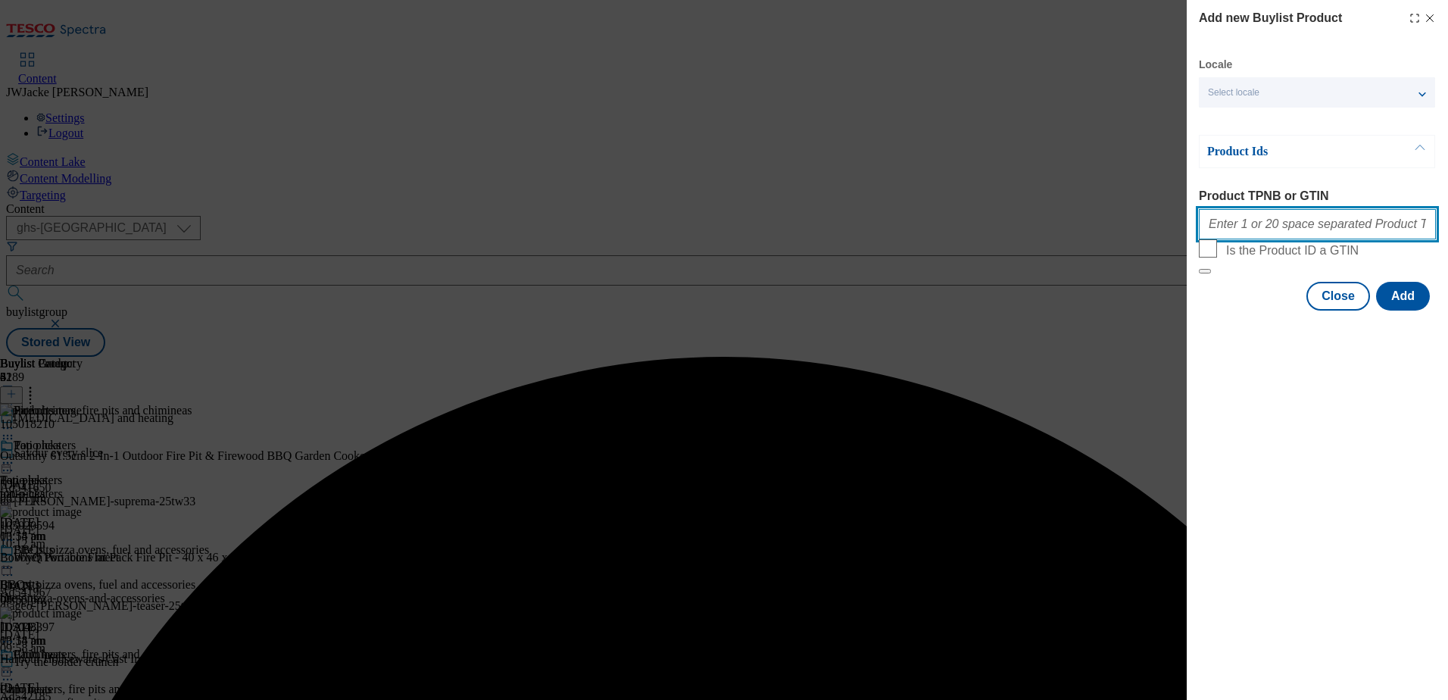
click at [1271, 235] on input "Product TPNB or GTIN" at bounding box center [1316, 224] width 237 height 30
paste input "105016009 105485993 105971196 106001323 105971198 106033158 105620996 106052087…"
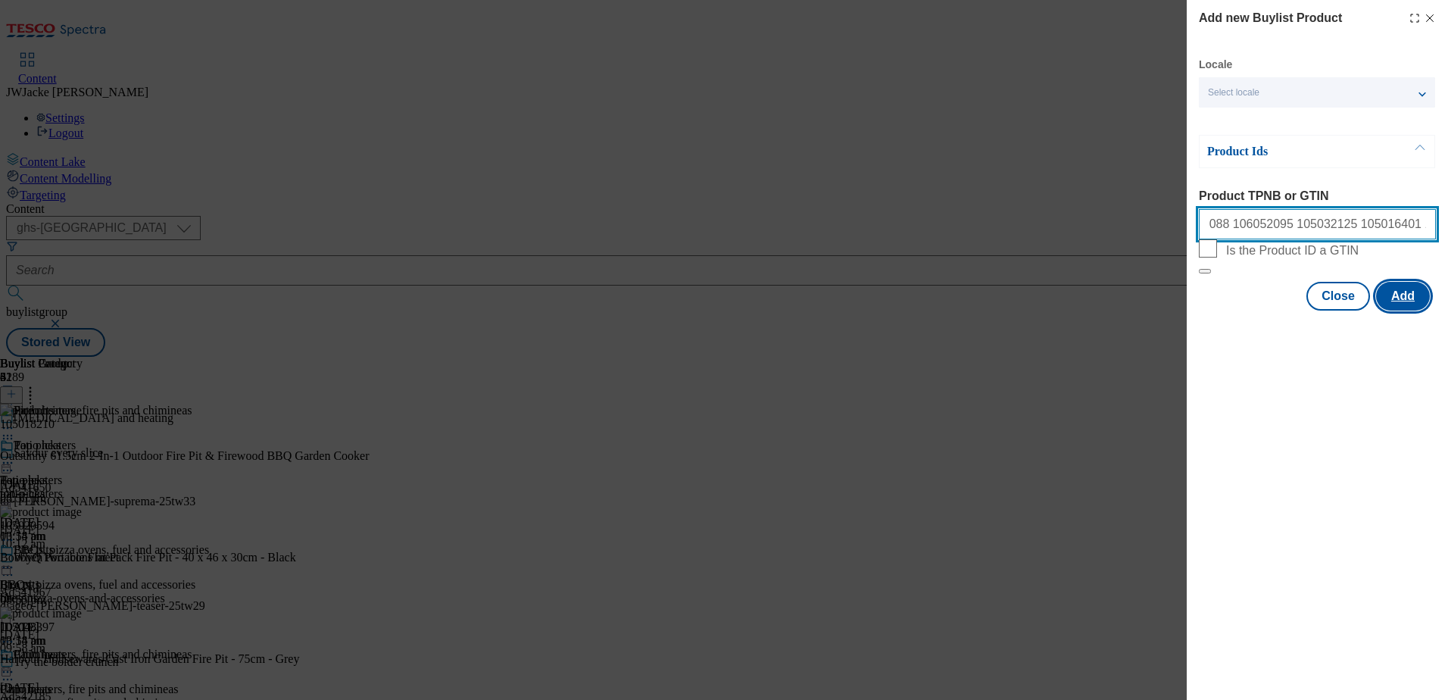
type input "105016009 105485993 105971196 106001323 105971198 106033158 105620996 106052087…"
click at [1398, 310] on button "Add" at bounding box center [1403, 296] width 54 height 29
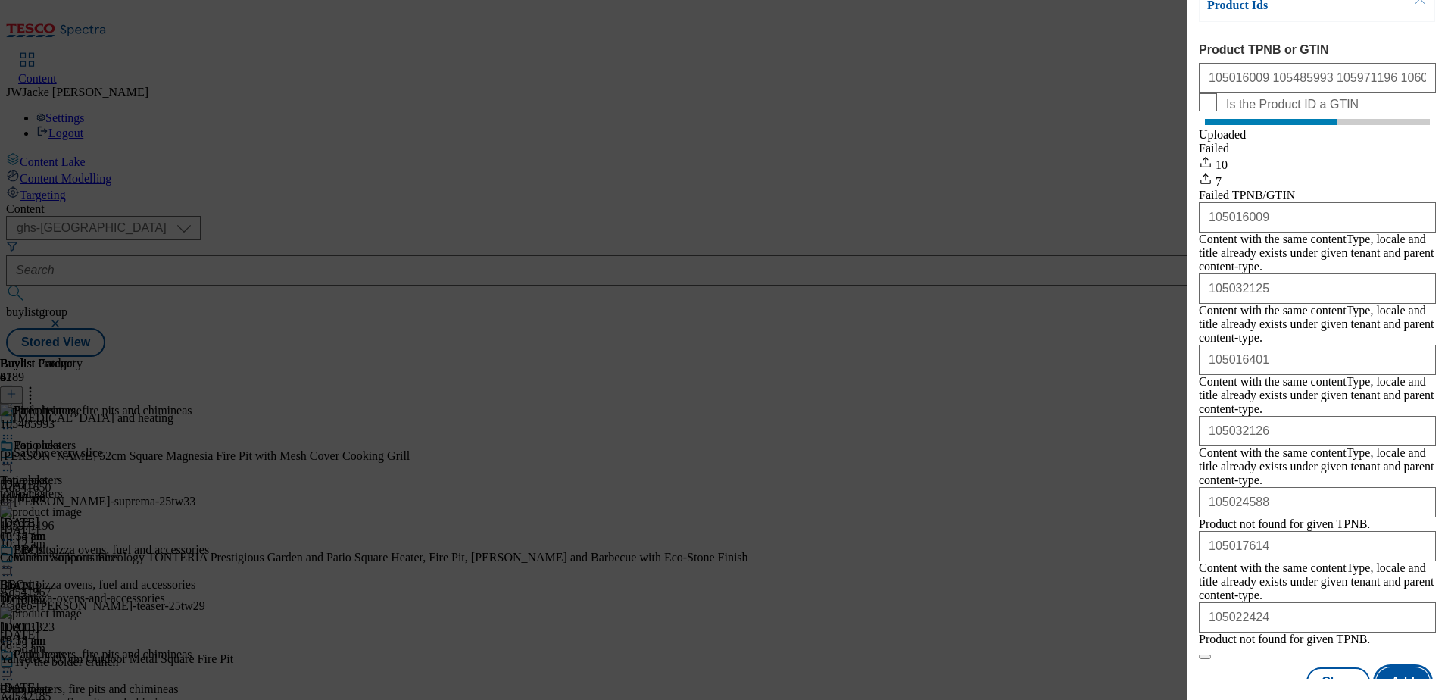
scroll to position [160, 0]
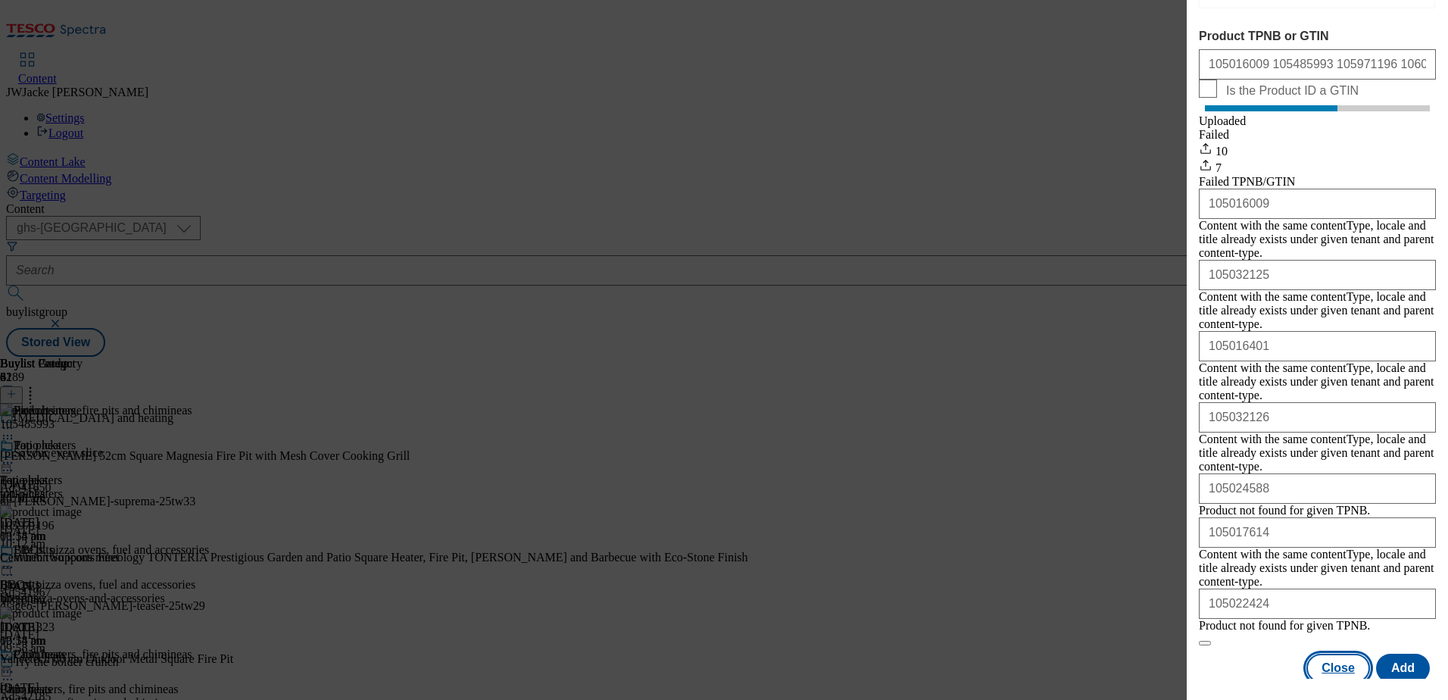
click at [1336, 662] on button "Close" at bounding box center [1338, 667] width 64 height 29
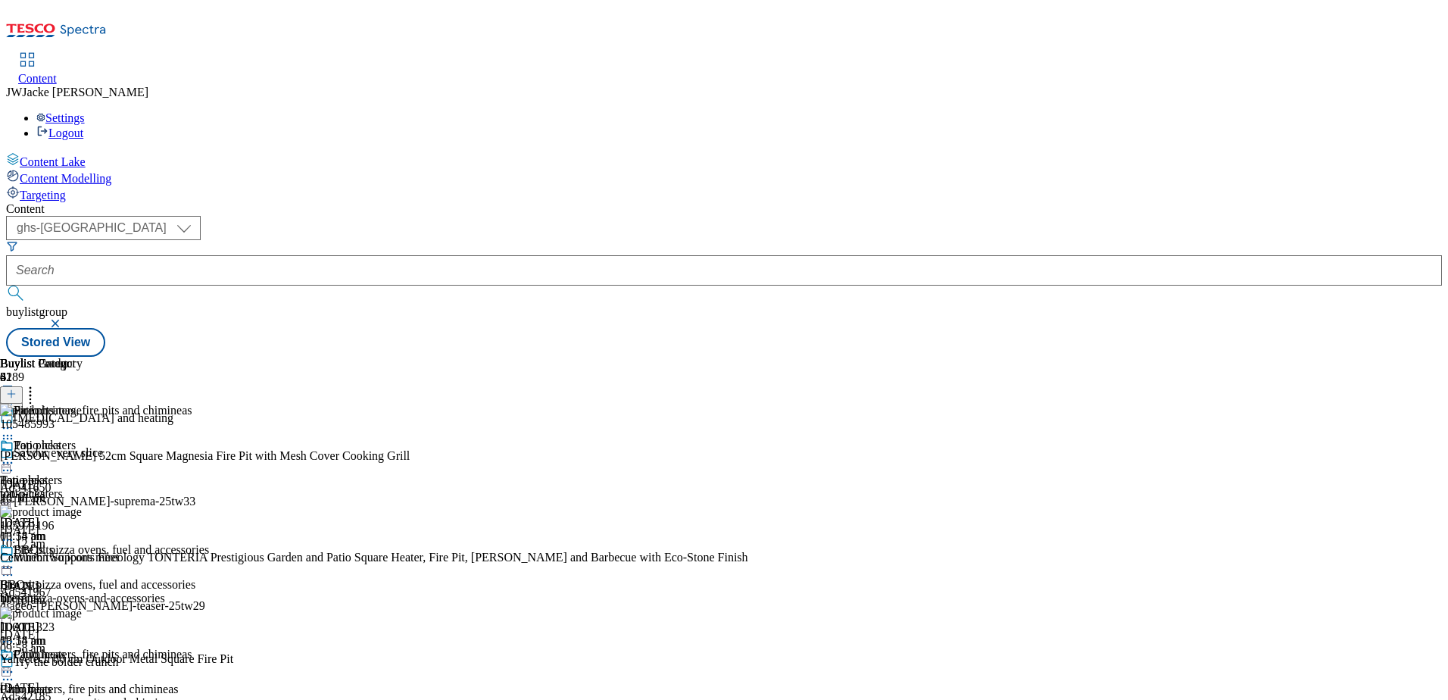
scroll to position [0, 0]
click at [15, 559] on icon at bounding box center [7, 566] width 15 height 15
click at [98, 681] on span "Un-preview" at bounding box center [72, 686] width 51 height 11
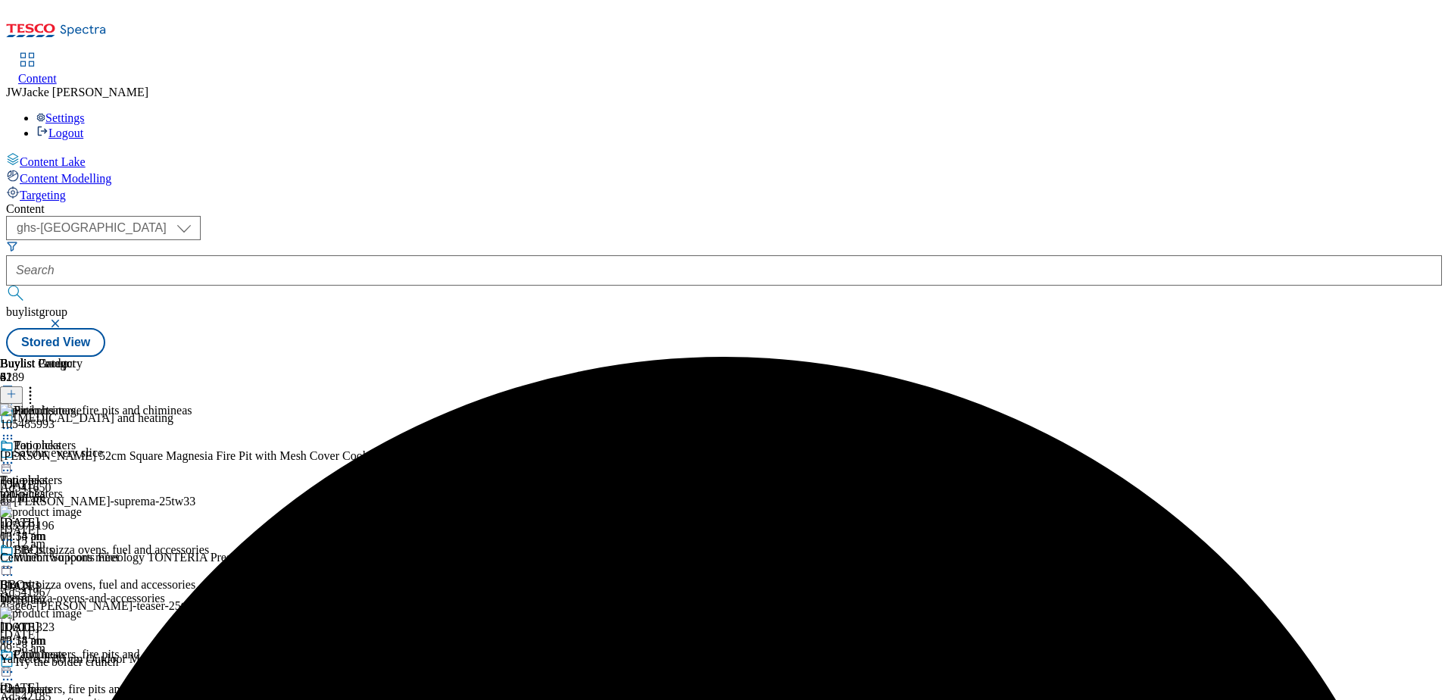
click at [15, 559] on icon at bounding box center [7, 566] width 15 height 15
click at [83, 663] on span "Preview" at bounding box center [65, 668] width 36 height 11
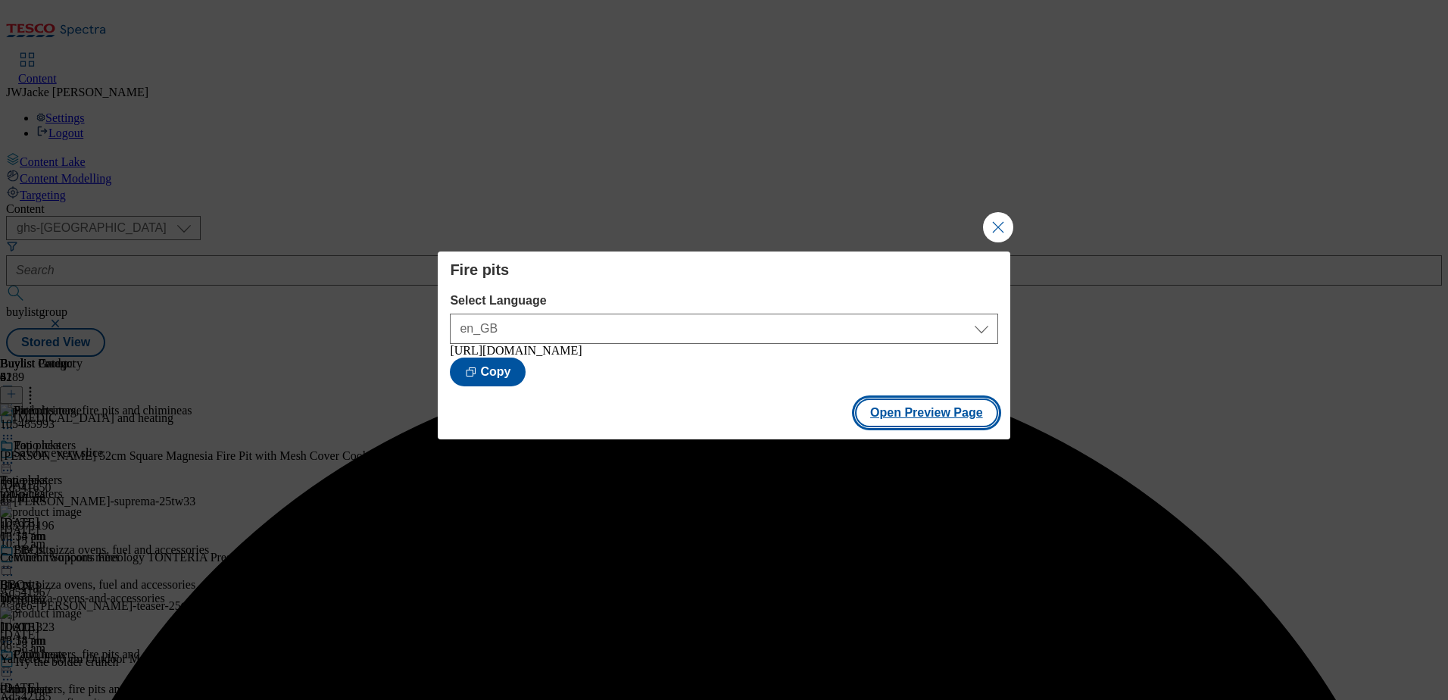
click at [943, 423] on button "Open Preview Page" at bounding box center [926, 412] width 143 height 29
click at [1002, 230] on button "Close Modal" at bounding box center [998, 227] width 30 height 30
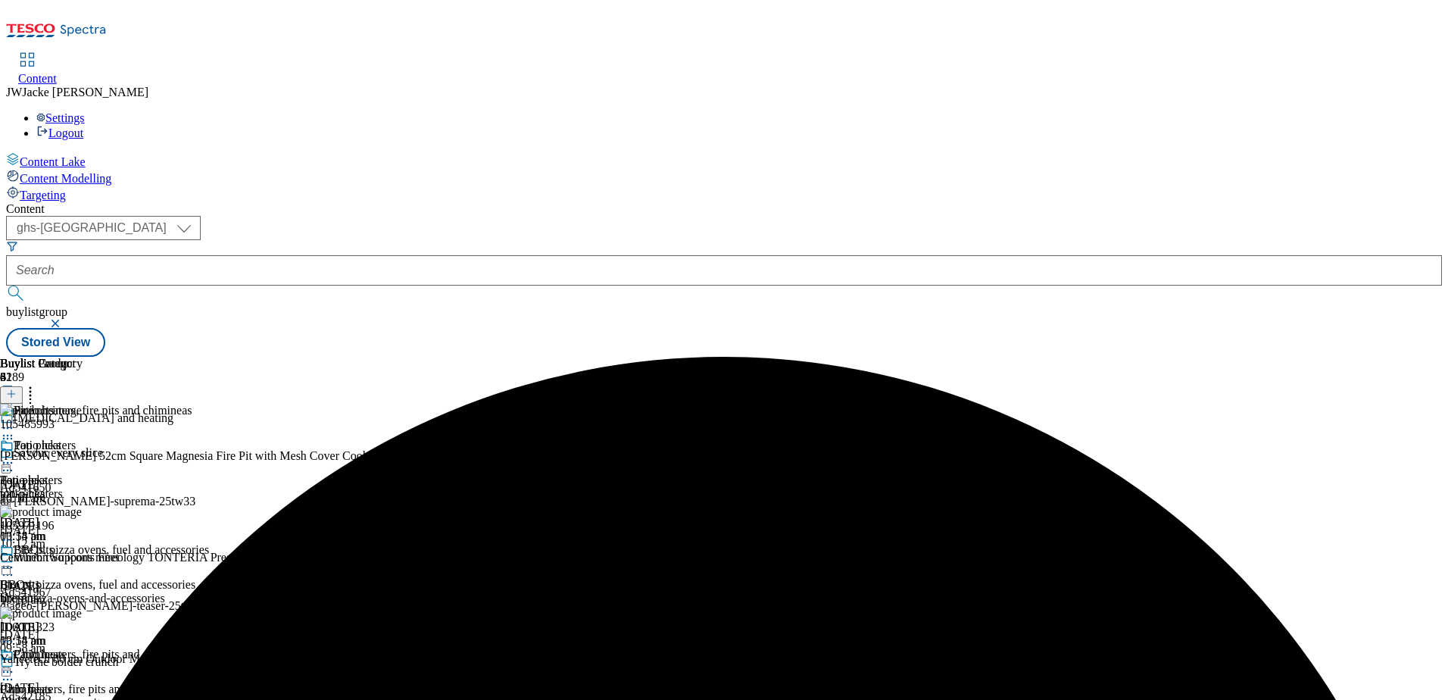
click at [38, 384] on icon at bounding box center [30, 391] width 15 height 15
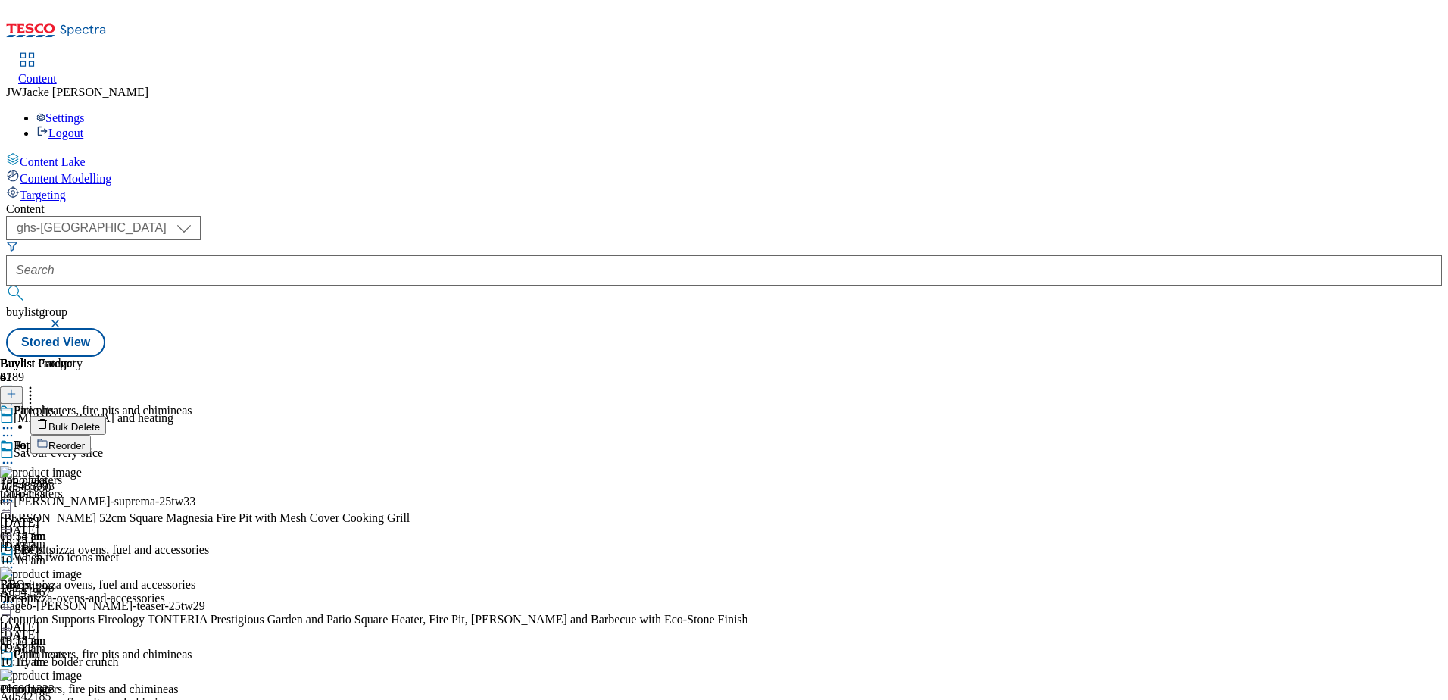
click at [85, 440] on span "Reorder" at bounding box center [66, 445] width 36 height 11
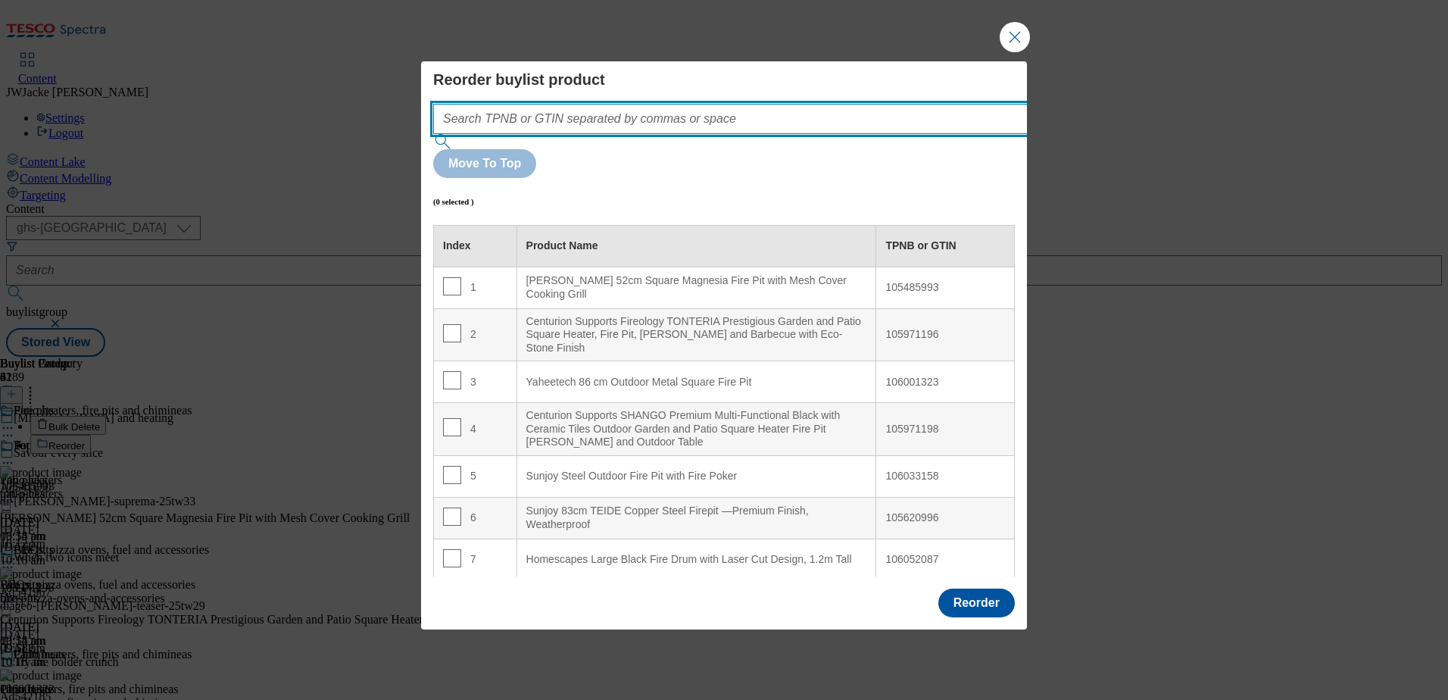
click at [653, 134] on input "Modal" at bounding box center [753, 119] width 640 height 30
paste input "105016009"
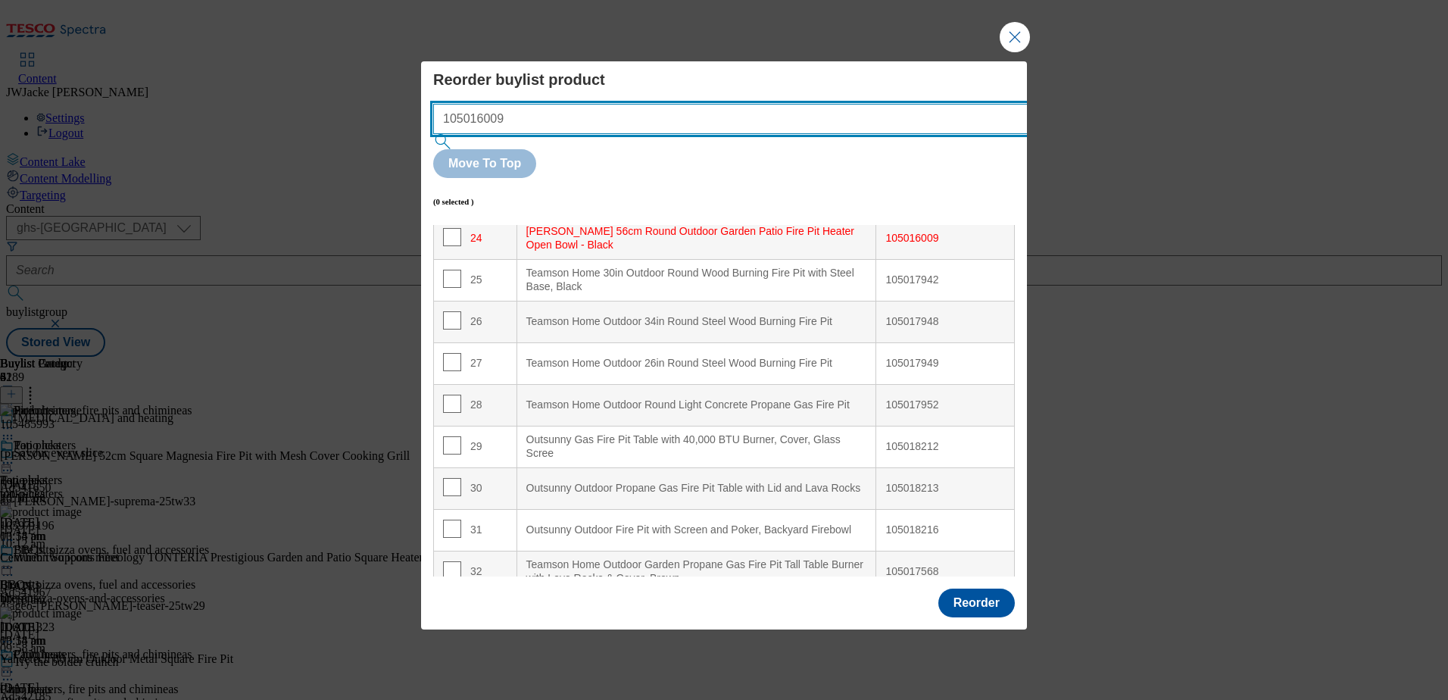
scroll to position [1035, 0]
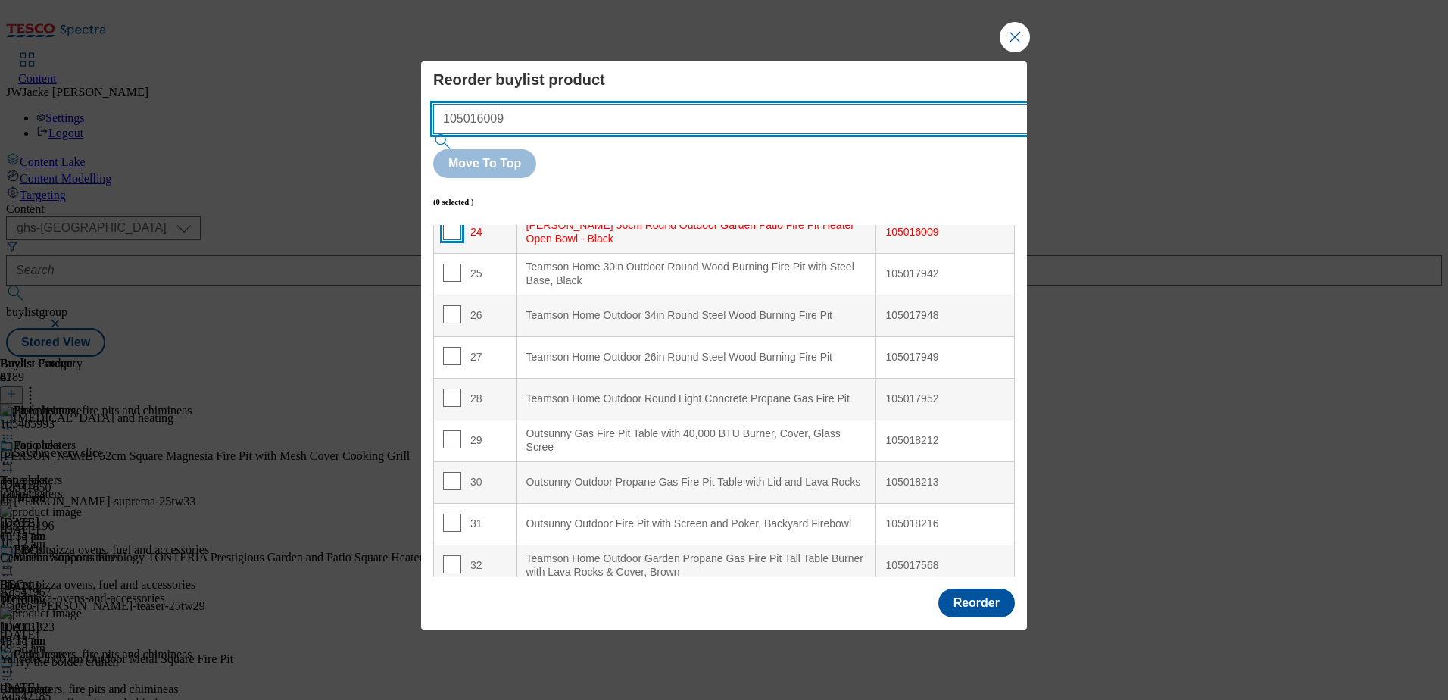
type input "105016009"
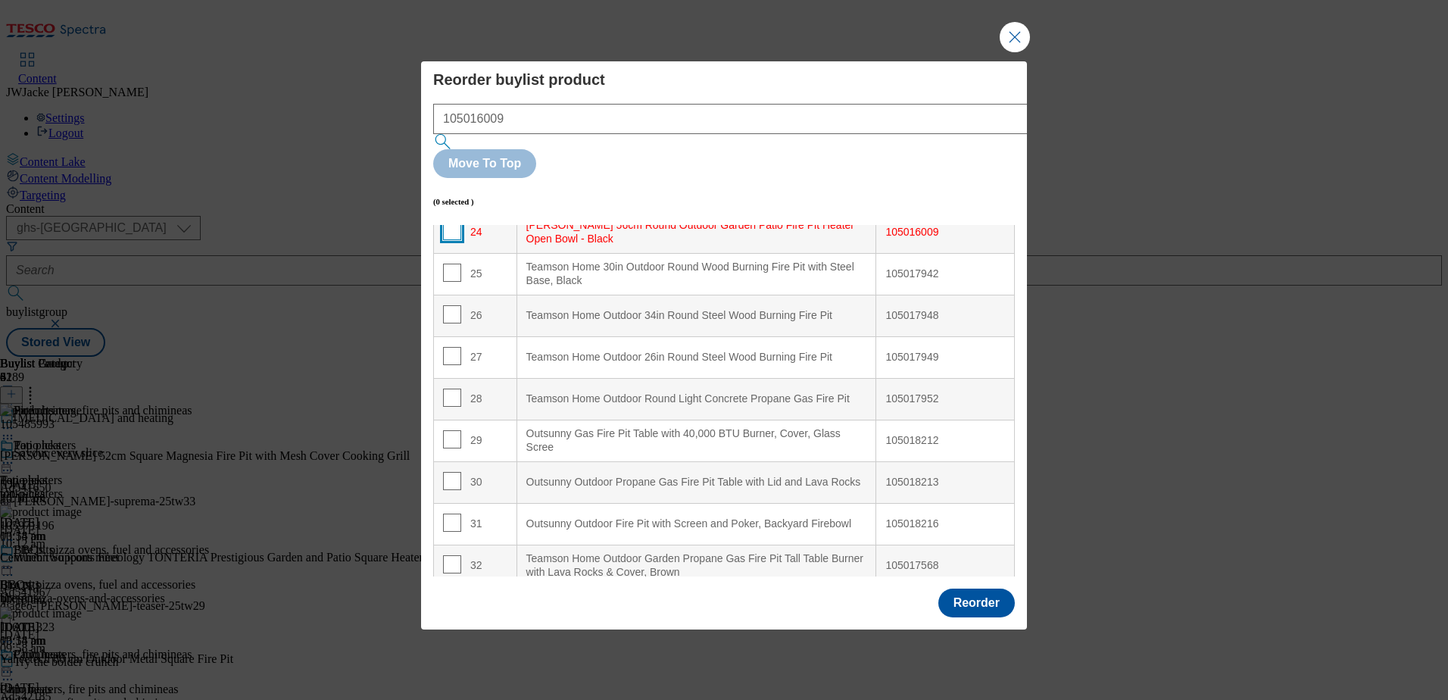
click at [450, 222] on input "Modal" at bounding box center [452, 231] width 18 height 18
checkbox input "true"
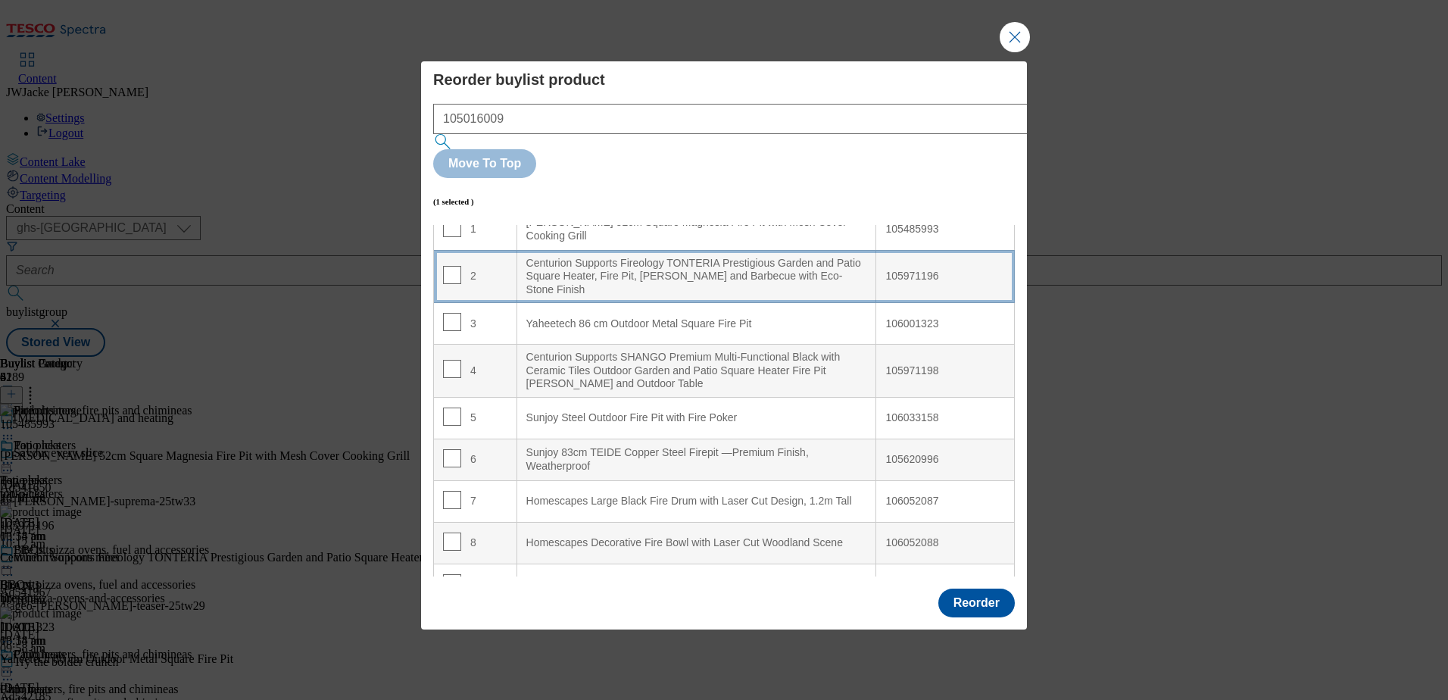
scroll to position [0, 0]
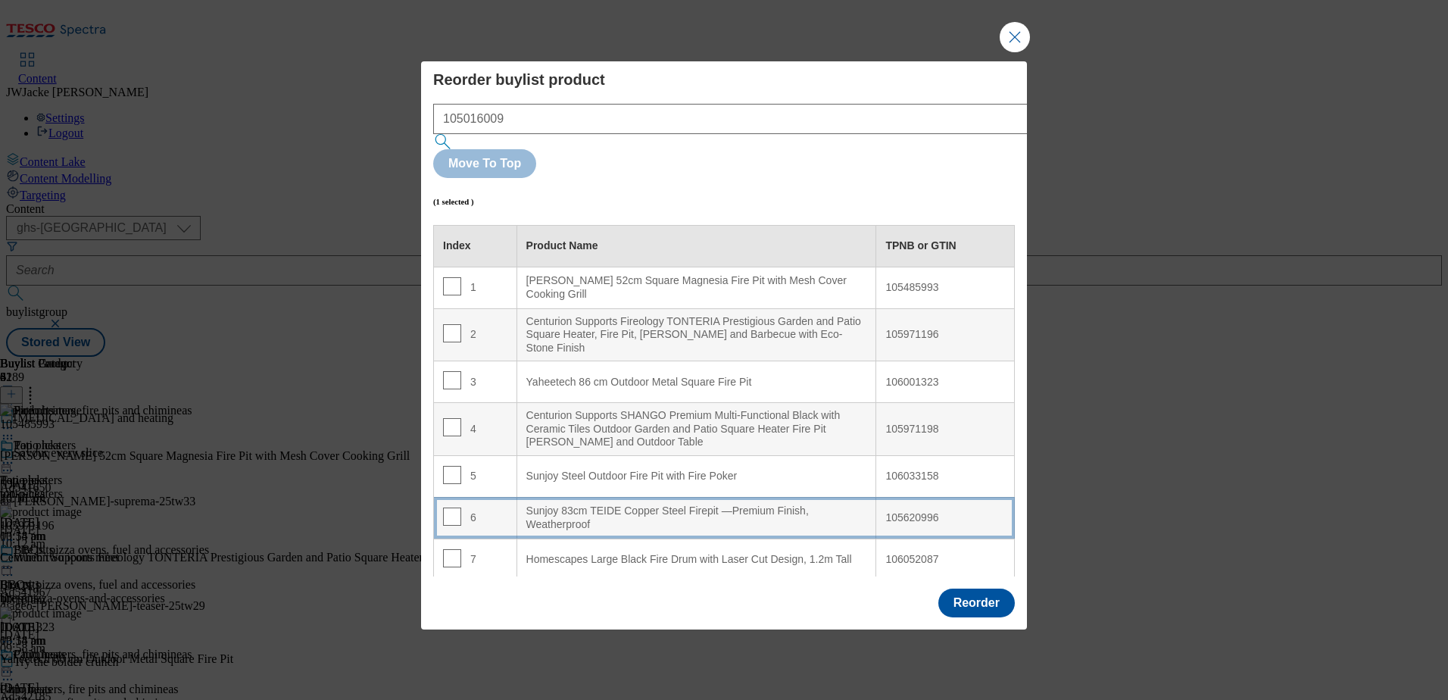
click at [594, 504] on div "Sunjoy 83cm TEIDE Copper Steel Firepit —Premium Finish, Weatherproof" at bounding box center [696, 517] width 341 height 26
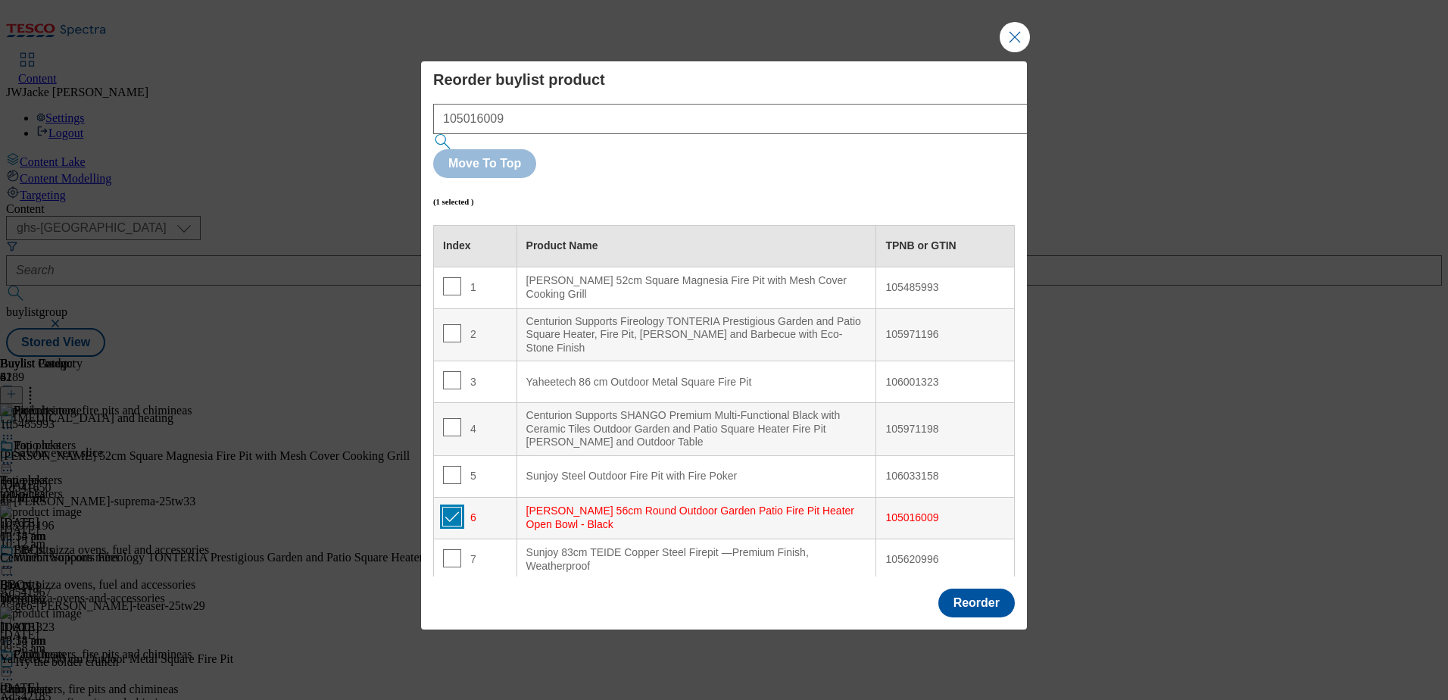
click at [450, 507] on input "Modal" at bounding box center [452, 516] width 18 height 18
checkbox input "false"
click at [968, 588] on button "Reorder" at bounding box center [976, 602] width 76 height 29
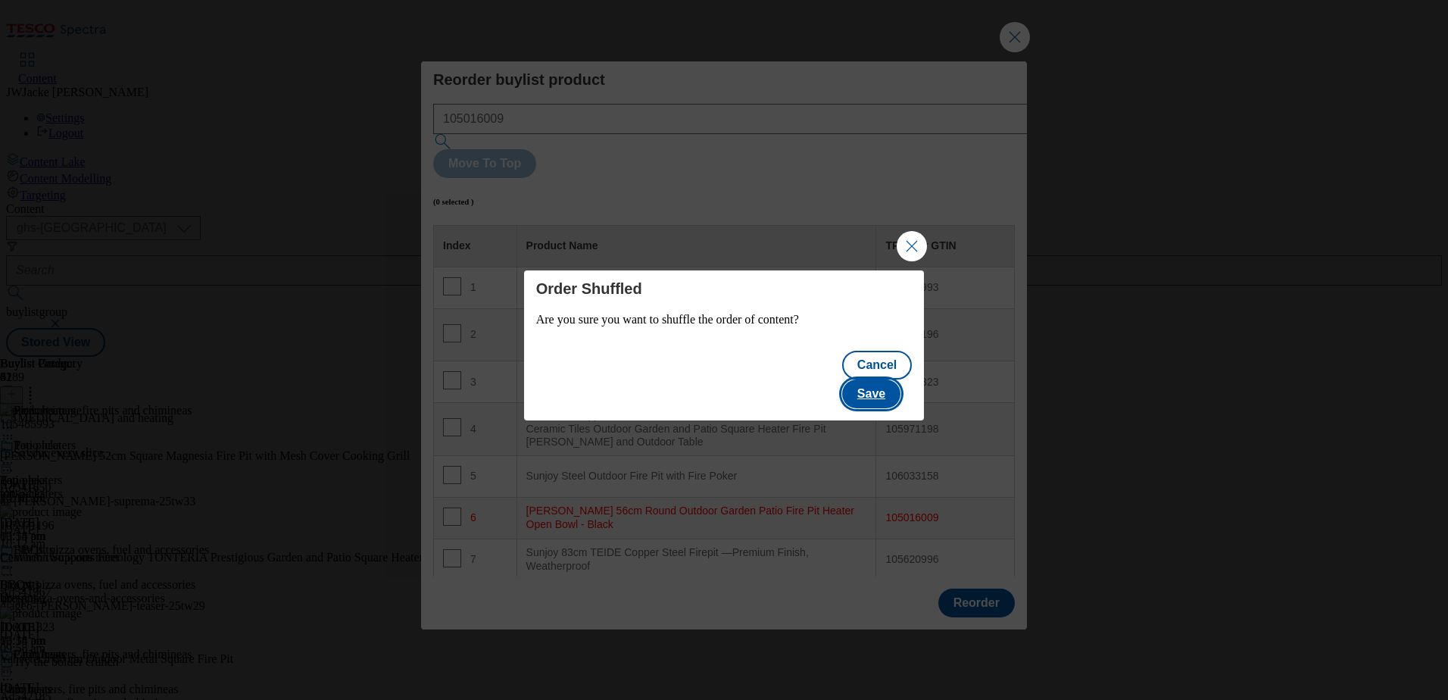
click at [890, 380] on button "Save" at bounding box center [871, 393] width 58 height 29
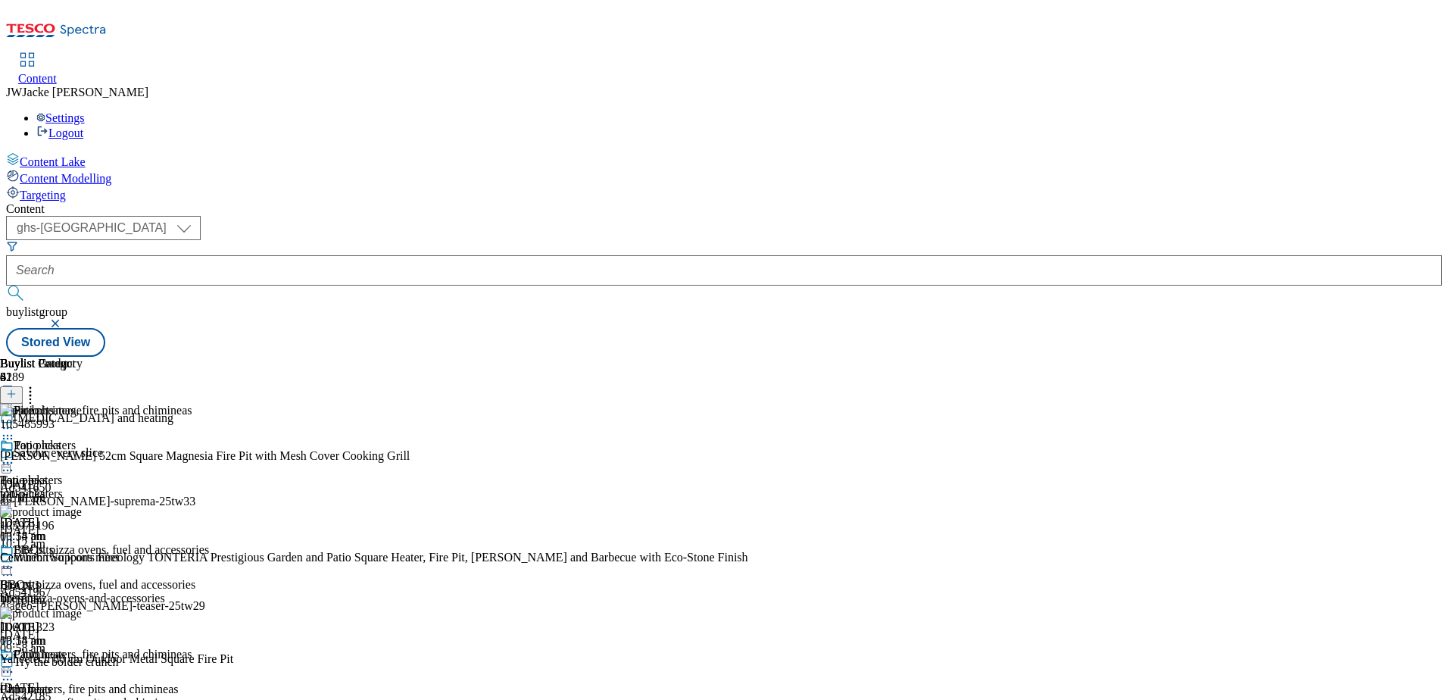
scroll to position [1568, 0]
click at [15, 559] on icon at bounding box center [7, 566] width 15 height 15
